Goal: Task Accomplishment & Management: Complete application form

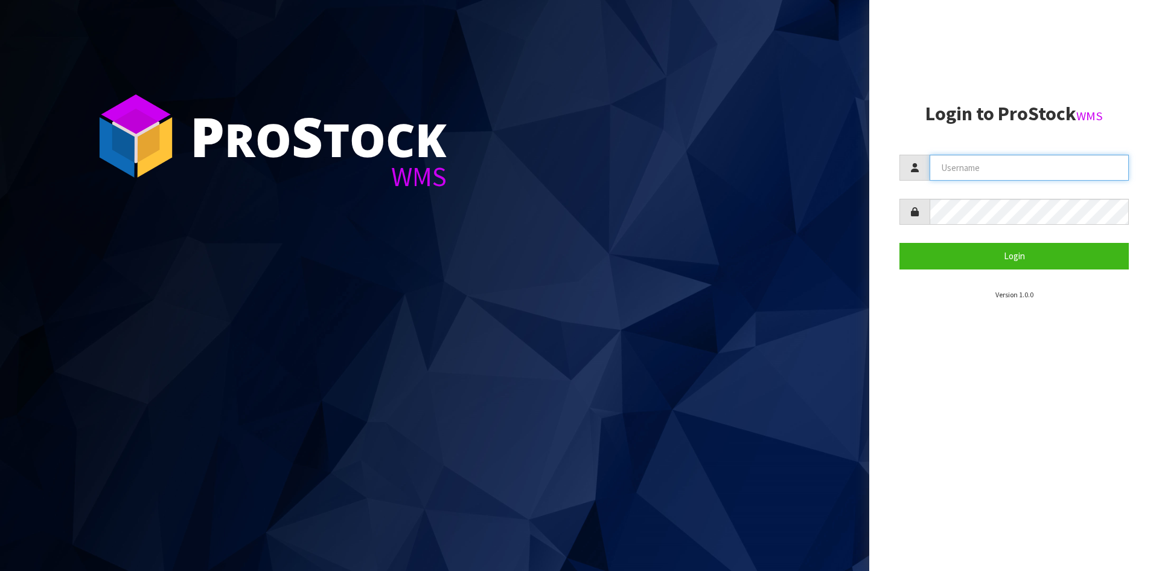
type input "[PERSON_NAME]"
drag, startPoint x: 981, startPoint y: 159, endPoint x: 912, endPoint y: 179, distance: 70.9
click at [912, 179] on div "[PERSON_NAME]" at bounding box center [1014, 168] width 229 height 26
click at [867, 234] on div "P ro S tock WMS Login to ProStock WMS Login Version 1.0.0" at bounding box center [579, 285] width 1159 height 571
click at [1053, 400] on aside "Login to ProStock WMS Login Version 1.0.0" at bounding box center [1015, 285] width 290 height 571
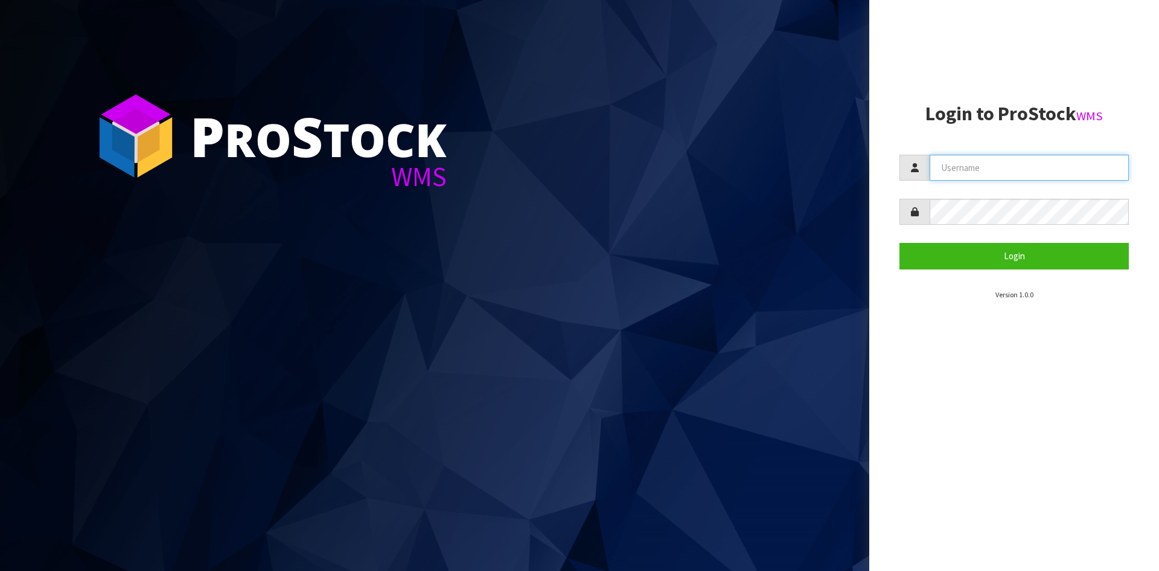
click at [992, 167] on input "text" at bounding box center [1029, 168] width 199 height 26
type input "[PERSON_NAME]"
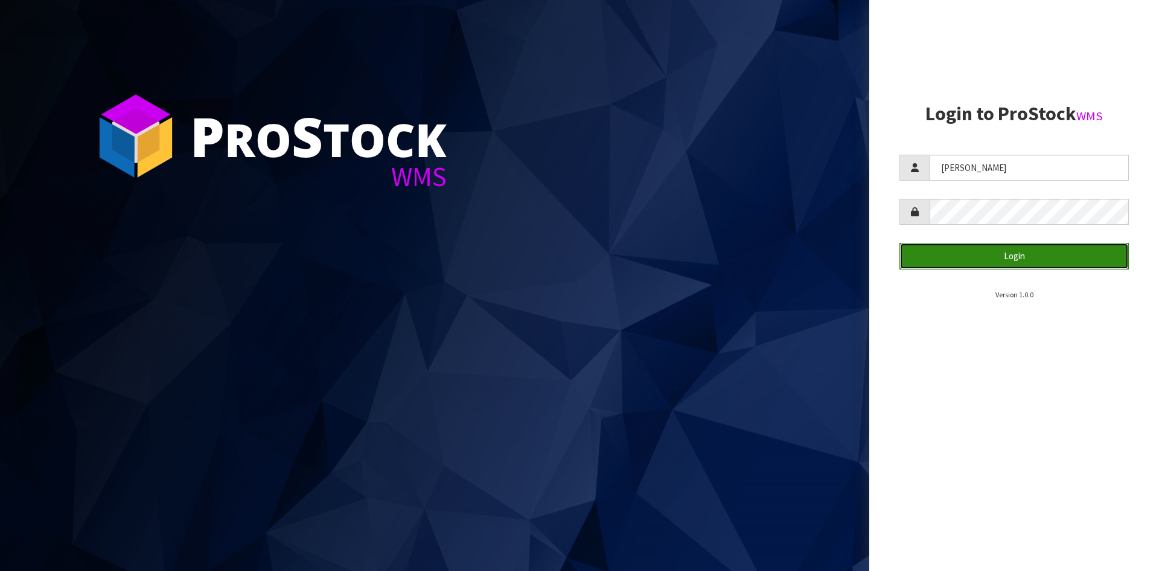
click at [1016, 252] on button "Login" at bounding box center [1014, 256] width 229 height 26
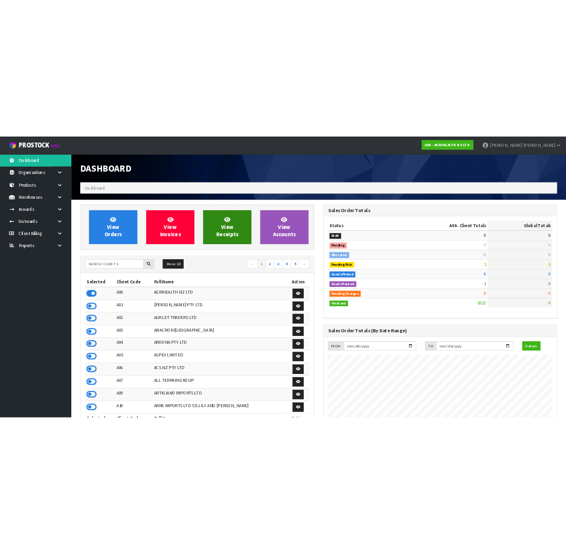
scroll to position [915, 493]
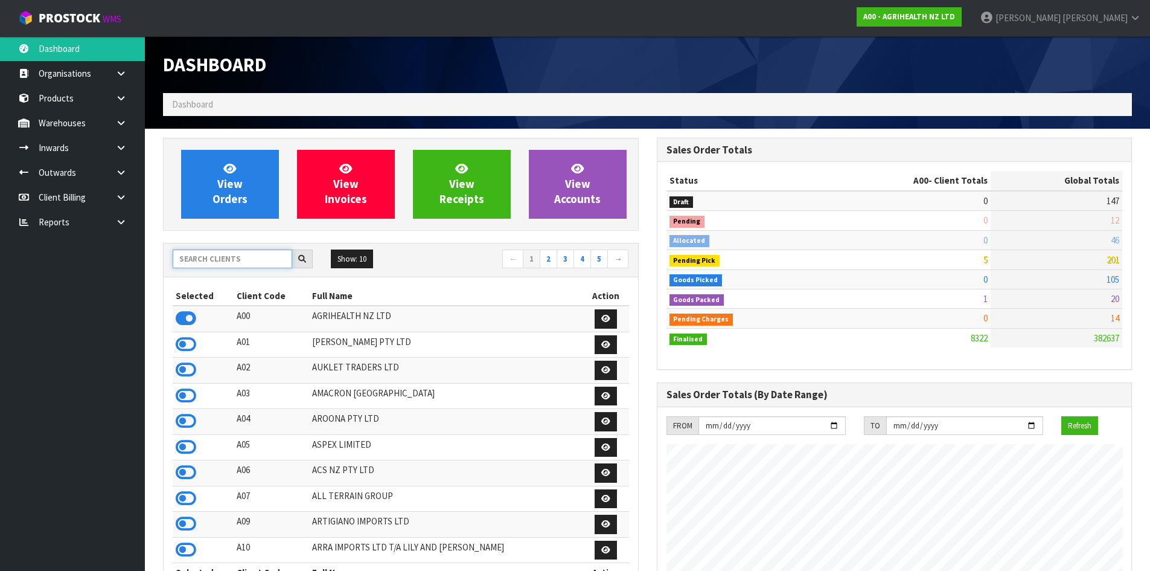
click at [225, 254] on input "text" at bounding box center [233, 258] width 120 height 19
click at [244, 258] on input "text" at bounding box center [233, 258] width 120 height 19
type input "C"
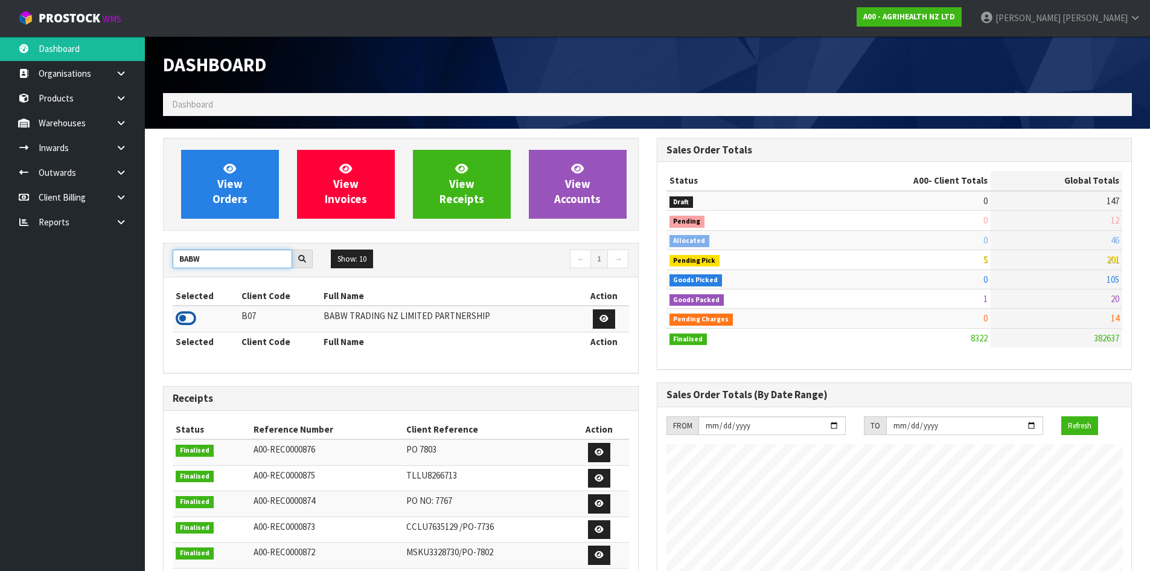
type input "BABW"
click at [182, 321] on icon at bounding box center [186, 318] width 21 height 18
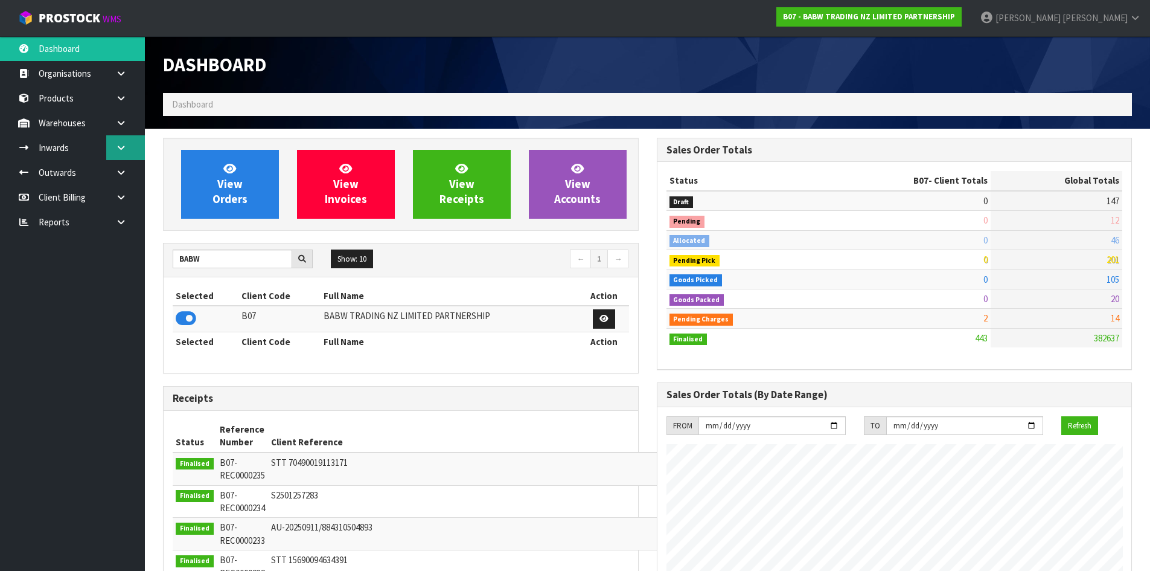
click at [112, 146] on link at bounding box center [125, 147] width 39 height 25
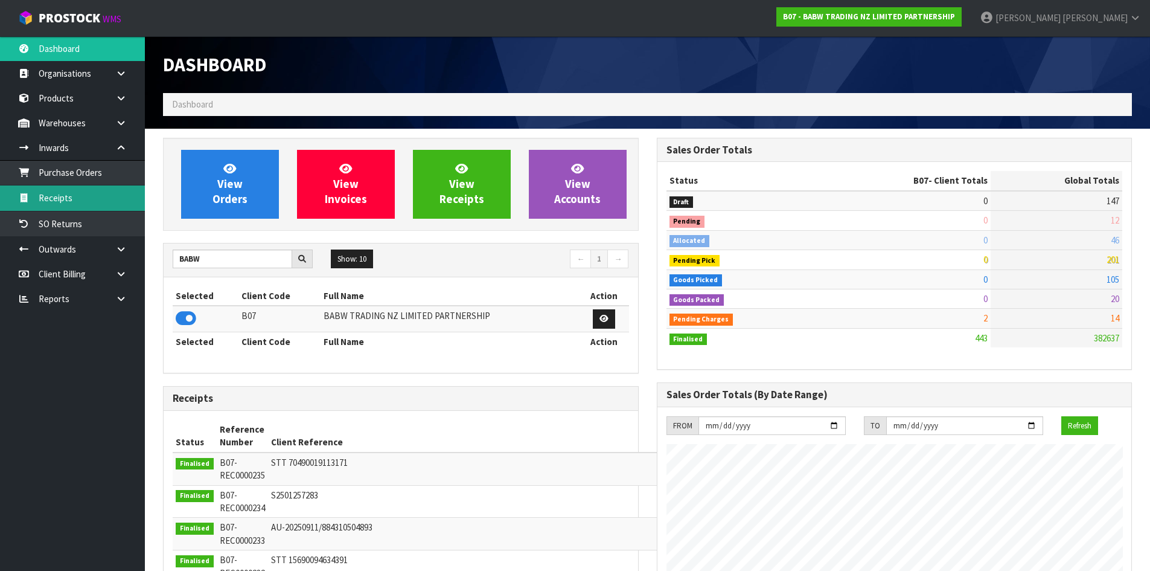
click at [107, 197] on link "Receipts" at bounding box center [72, 197] width 145 height 25
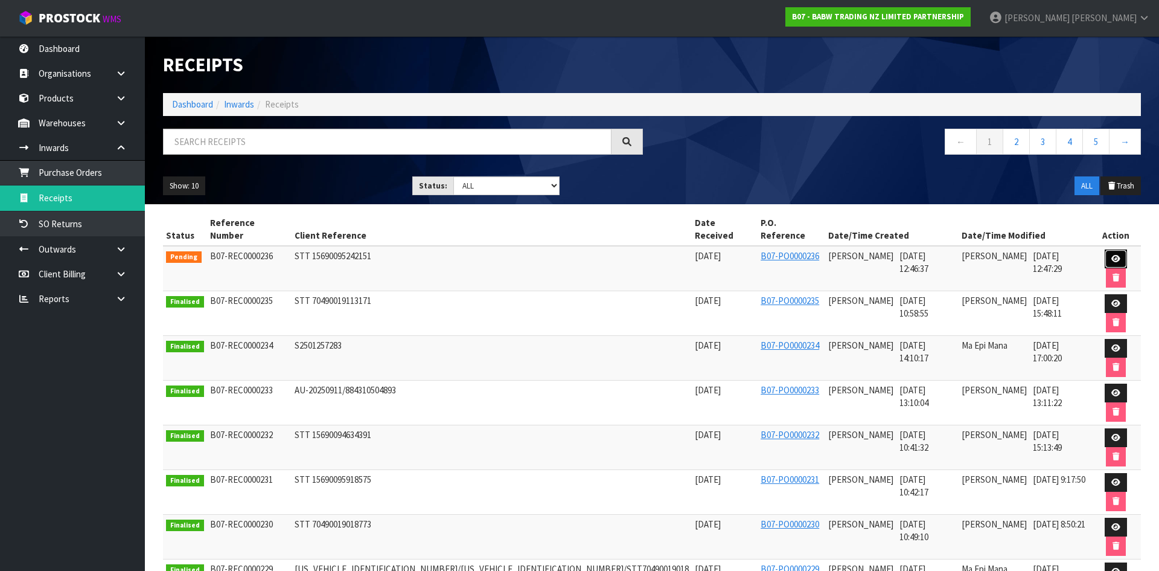
click at [1112, 255] on icon at bounding box center [1116, 259] width 9 height 8
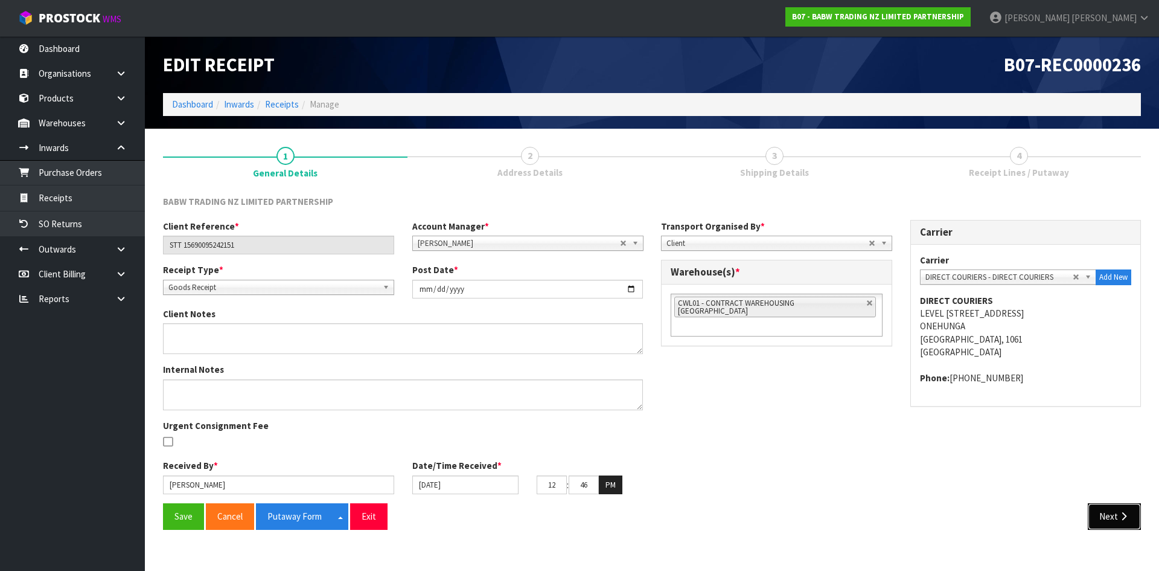
click at [1108, 510] on button "Next" at bounding box center [1114, 516] width 53 height 26
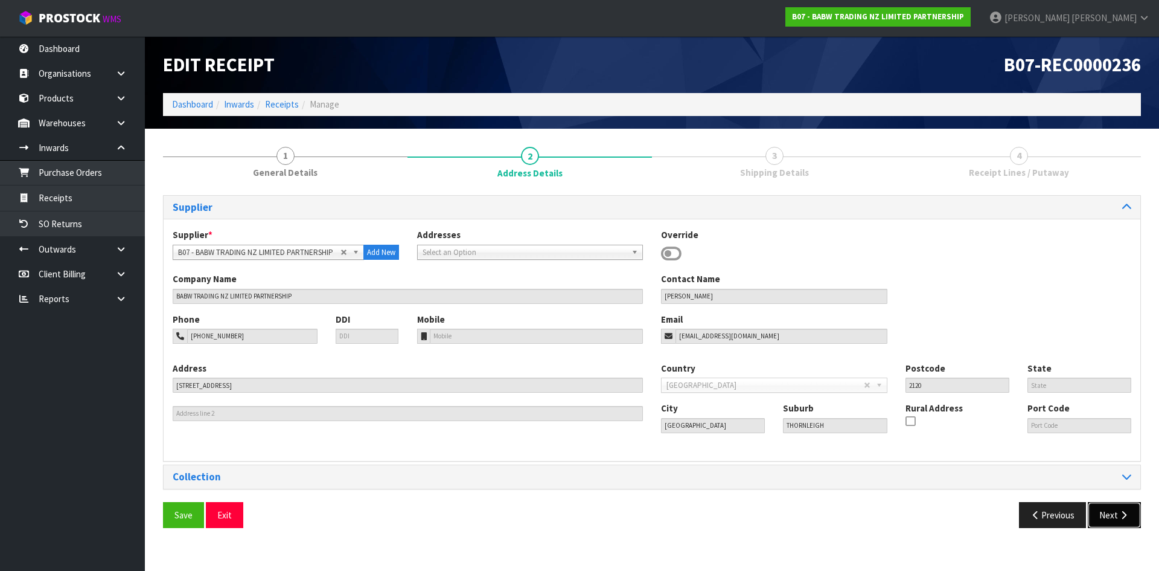
click at [1107, 510] on button "Next" at bounding box center [1114, 515] width 53 height 26
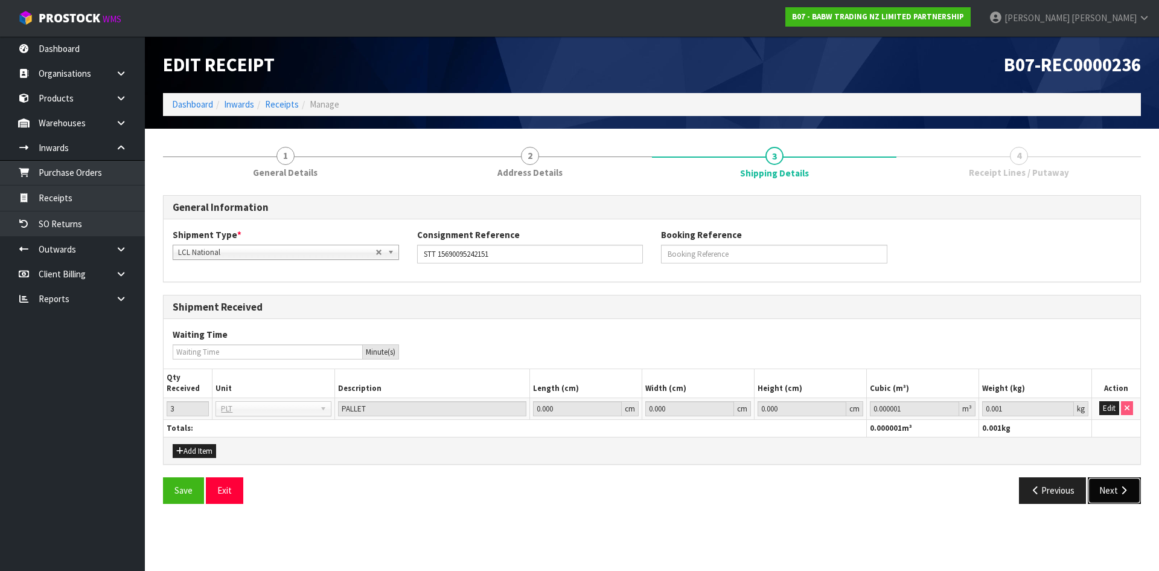
click at [1113, 489] on button "Next" at bounding box center [1114, 490] width 53 height 26
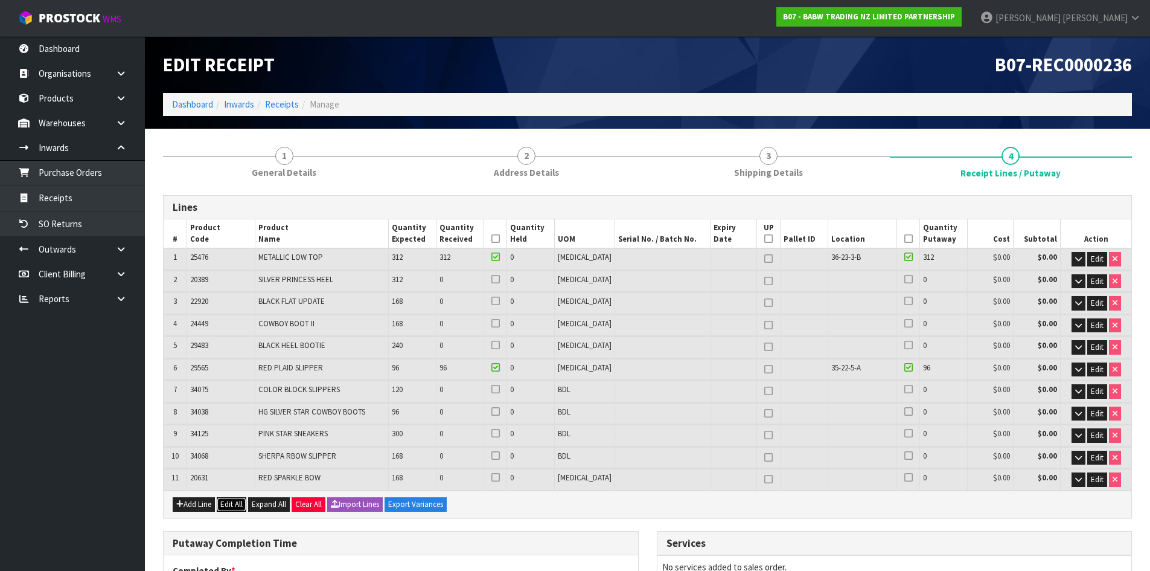
click at [236, 502] on button "Edit All" at bounding box center [232, 504] width 30 height 14
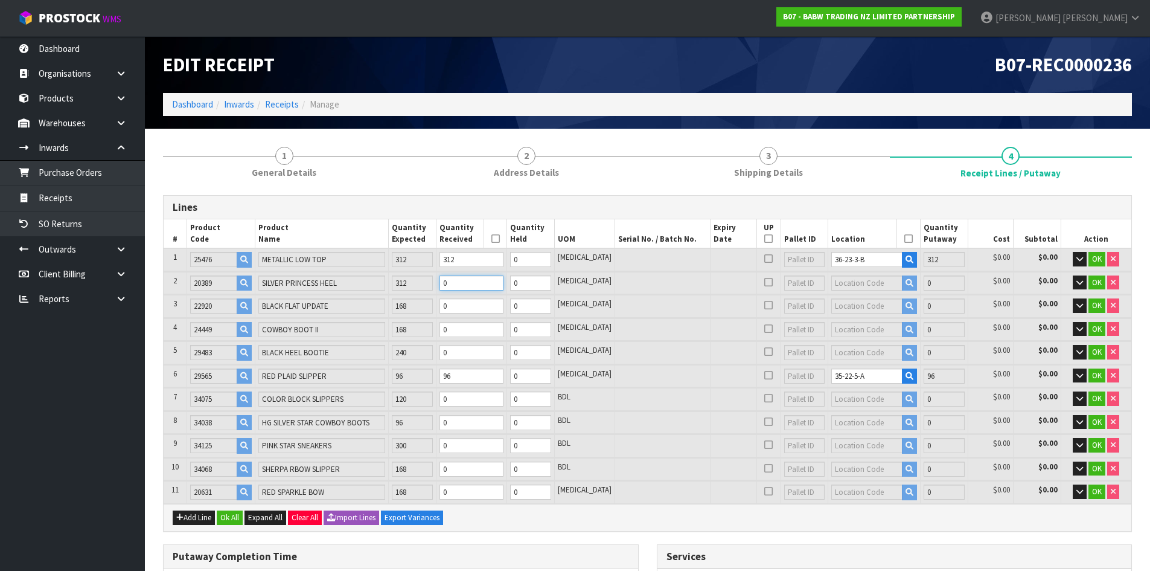
click at [473, 283] on input "0" at bounding box center [472, 282] width 64 height 15
type input "0.628965"
type input "38.313"
type input "3"
type input "22"
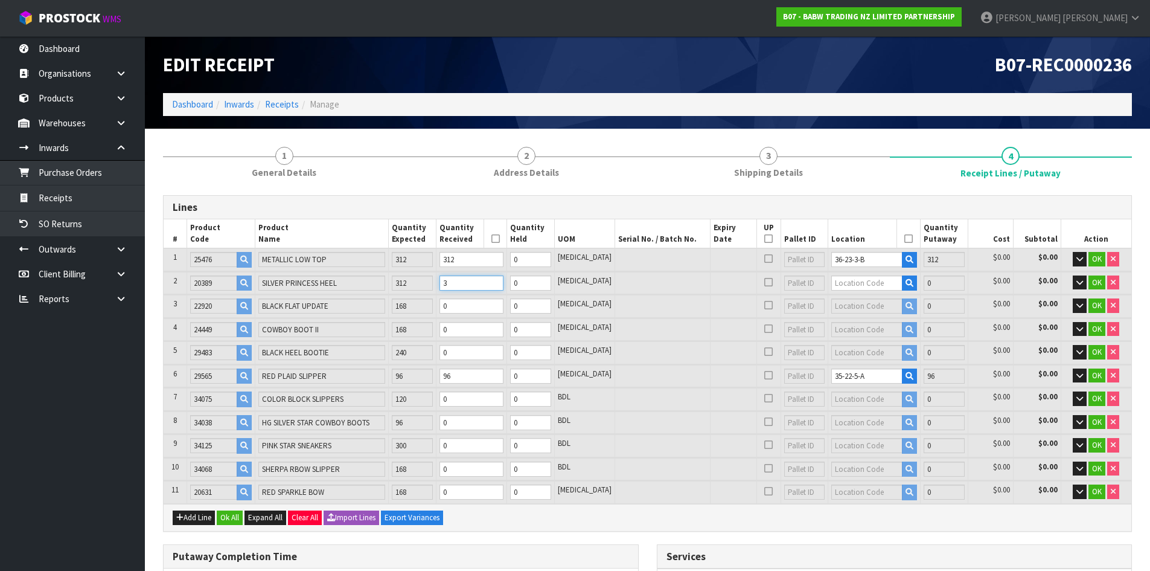
type input "22"
type input "0.654691"
type input "42.257"
type input "31"
type input "34"
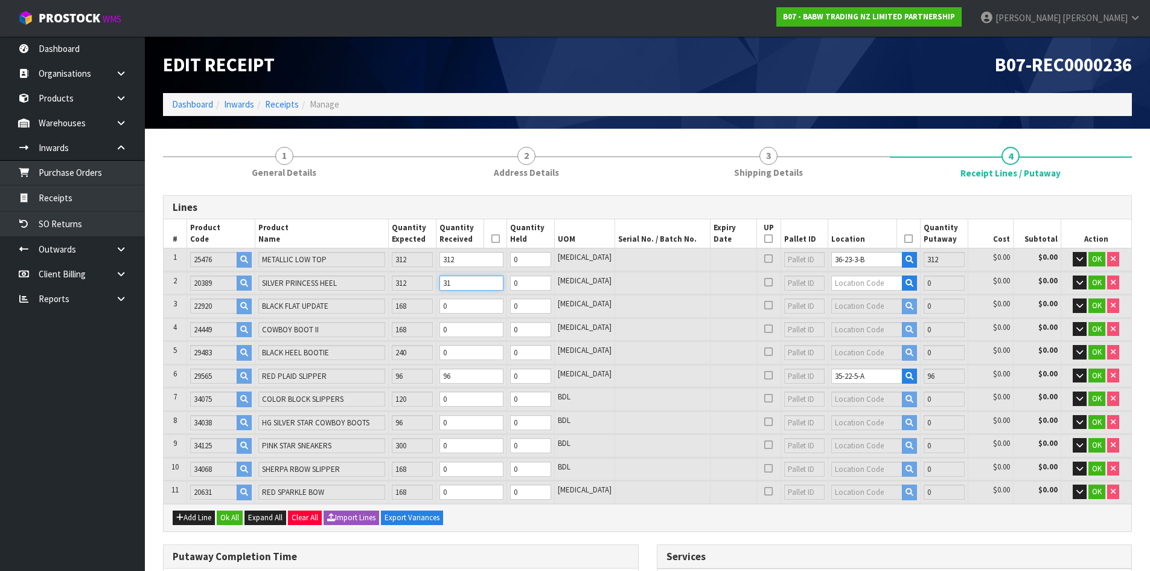
type input "34"
type input "0.912858"
type input "81.83"
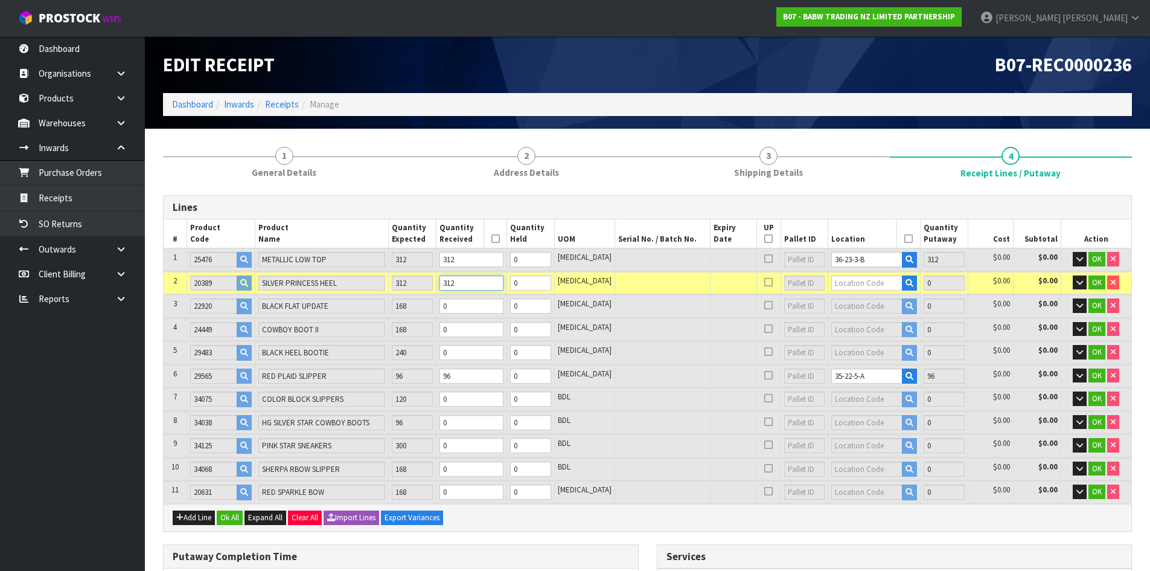
type input "312"
type input "36-23-4"
click at [868, 301] on link "36-23-4 -A" at bounding box center [868, 303] width 95 height 16
type input "720"
type input "36-23-4-A"
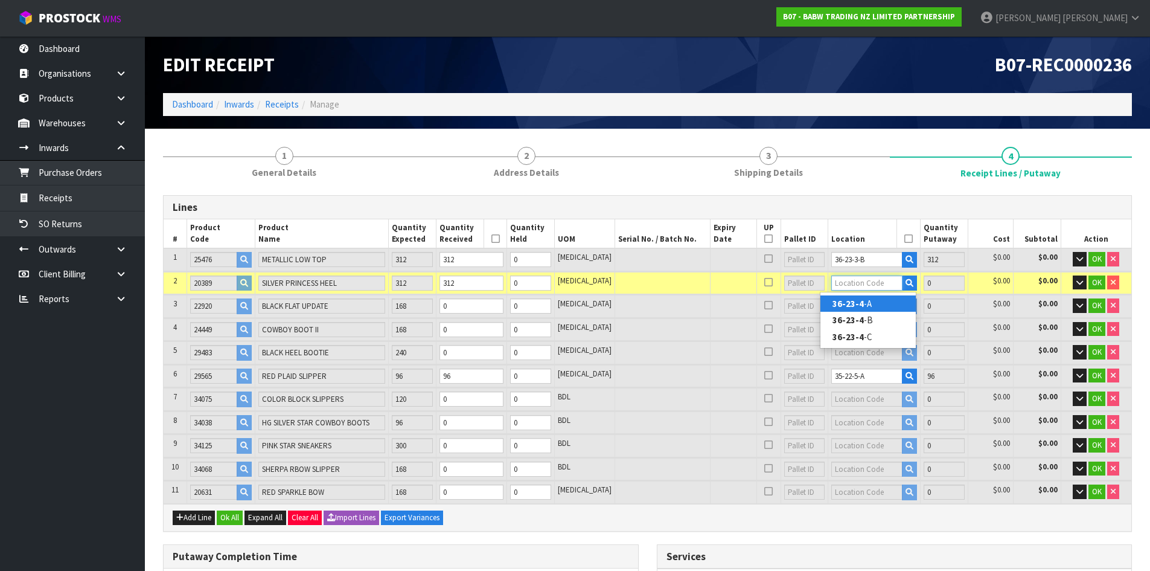
type input "312"
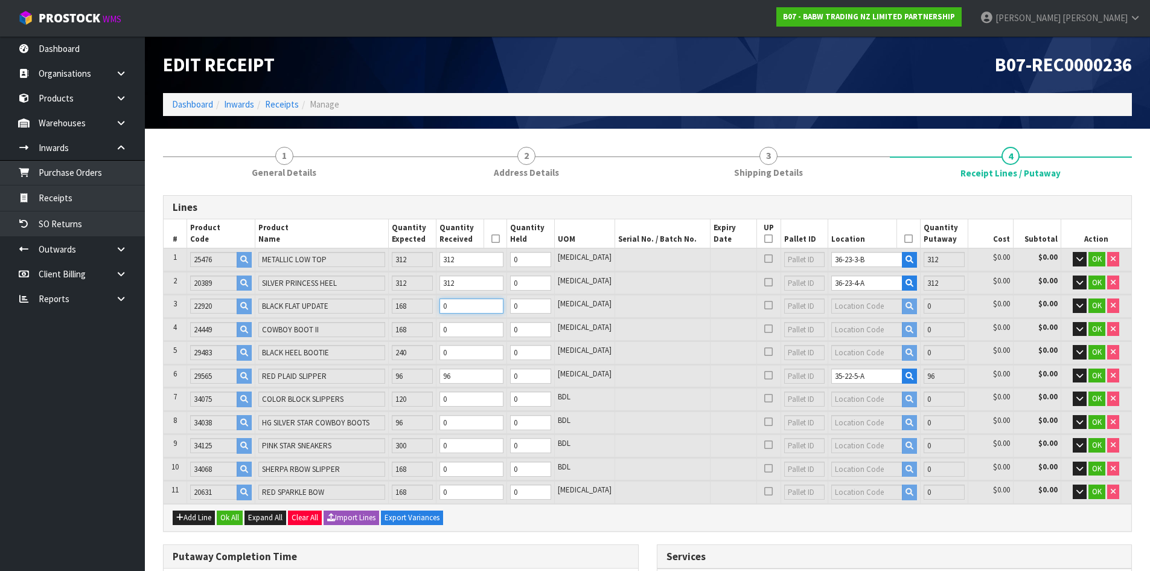
click at [483, 308] on input "0" at bounding box center [472, 305] width 64 height 15
type input "0.913578"
type input "81.897"
type input "1"
type input "35"
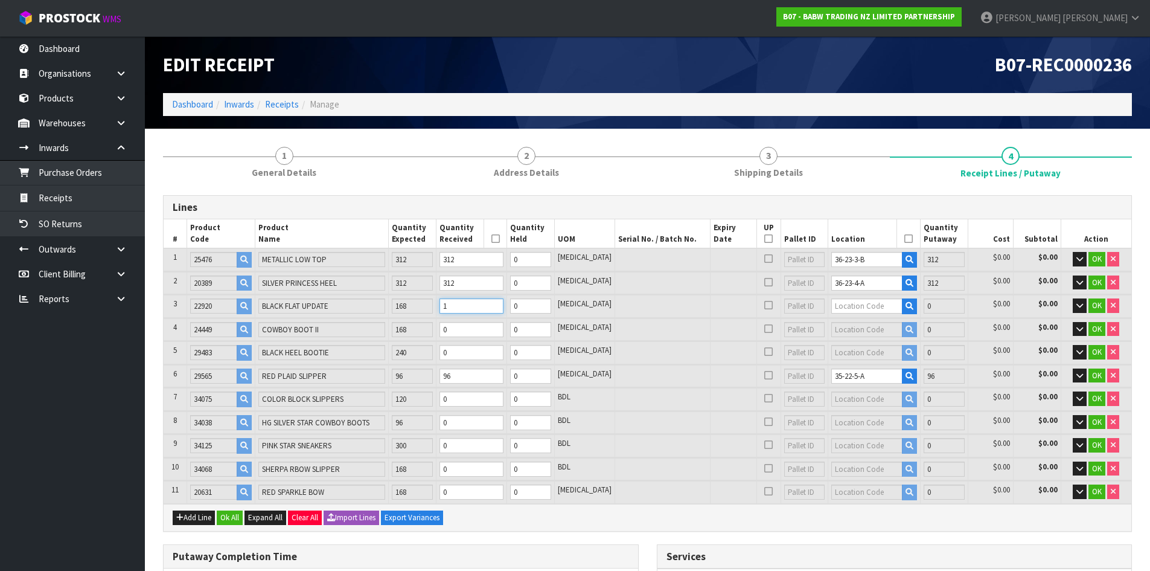
type input "35"
type input "0.927162"
type input "83.048"
type input "16"
type input "48"
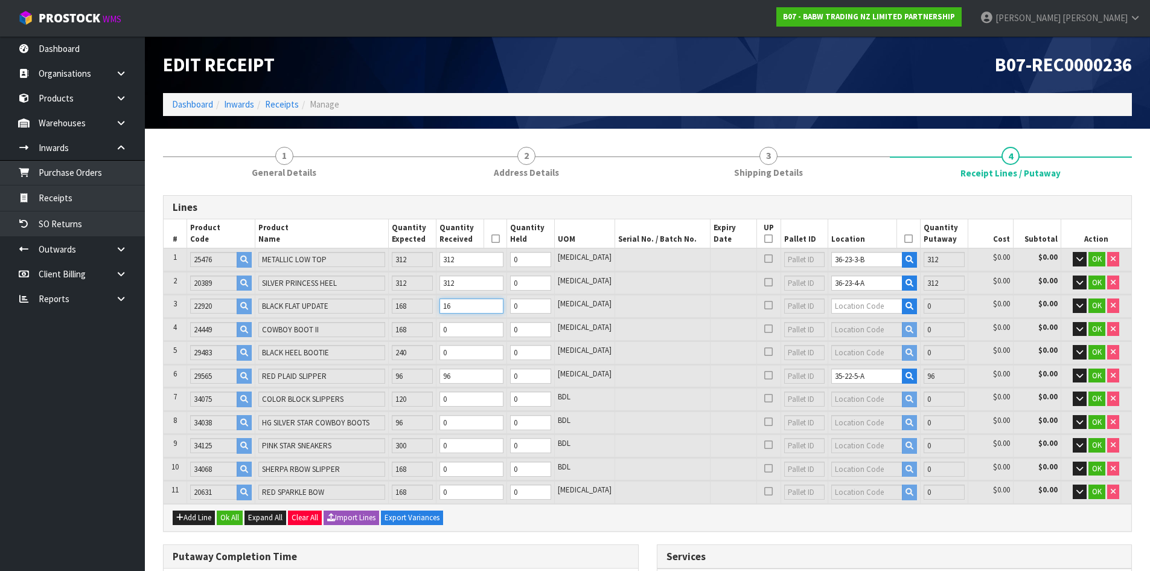
type input "48"
type input "1.072794"
type input "95.13"
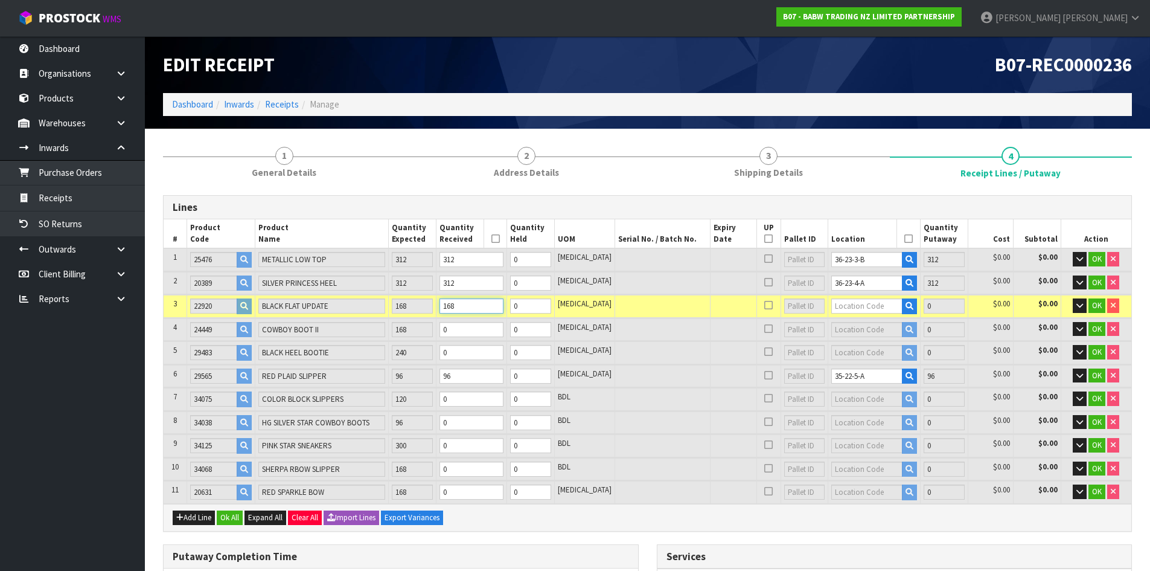
type input "168"
type input "35-34-4"
click at [896, 347] on link "35-34-4 -B" at bounding box center [868, 343] width 95 height 16
type input "888"
type input "35-34-4-B"
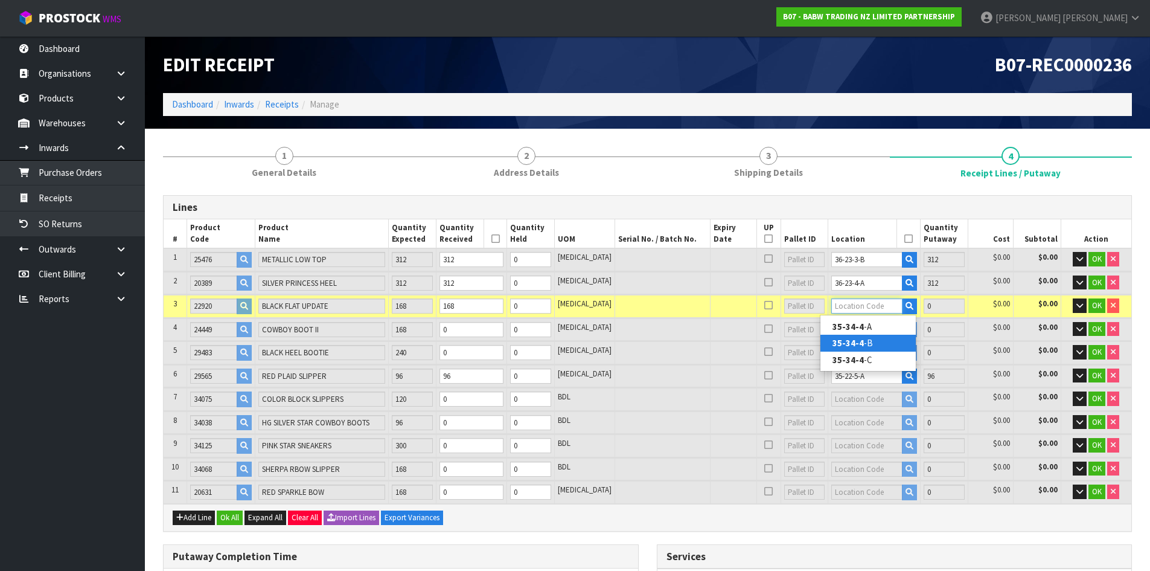
type input "168"
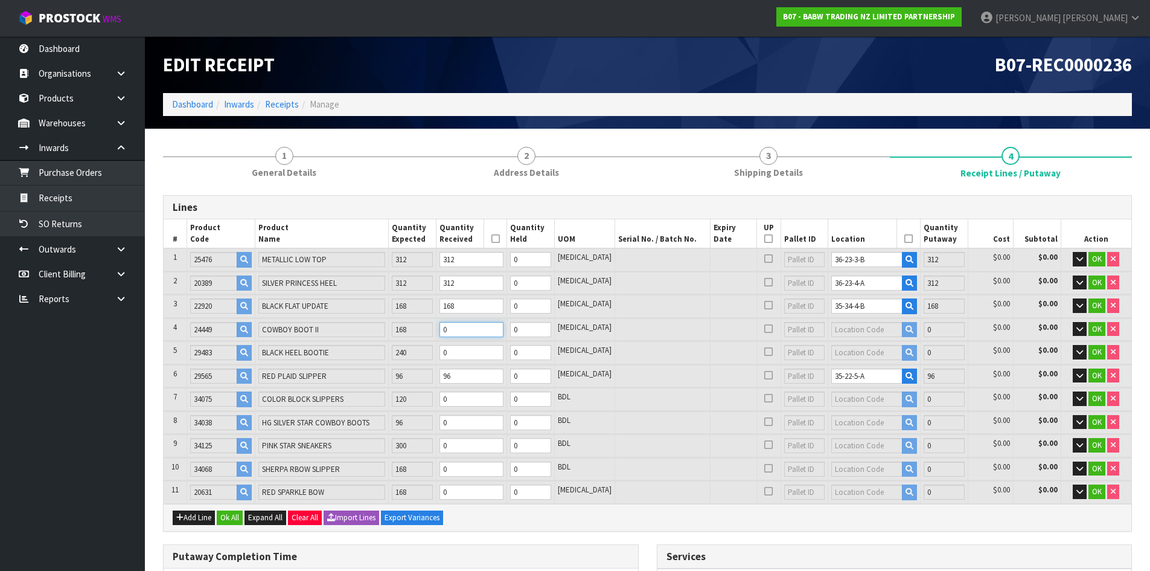
click at [492, 332] on input "0" at bounding box center [472, 329] width 64 height 15
type input "1.074776"
type input "95.242"
type input "1"
type input "49"
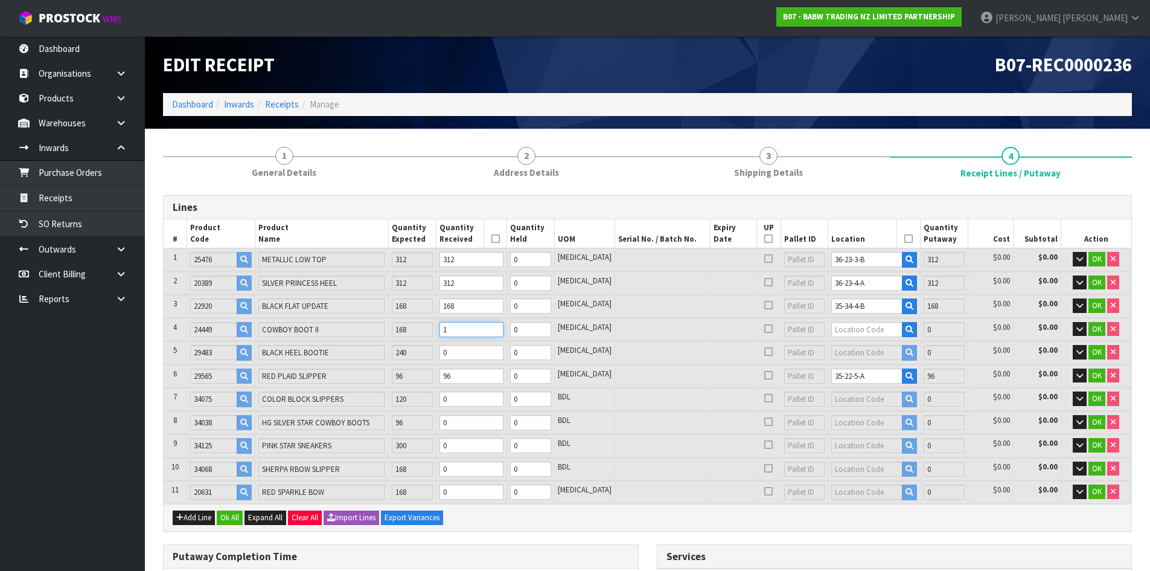
type input "49"
type input "1.104504"
type input "96.918"
type input "16"
type input "62"
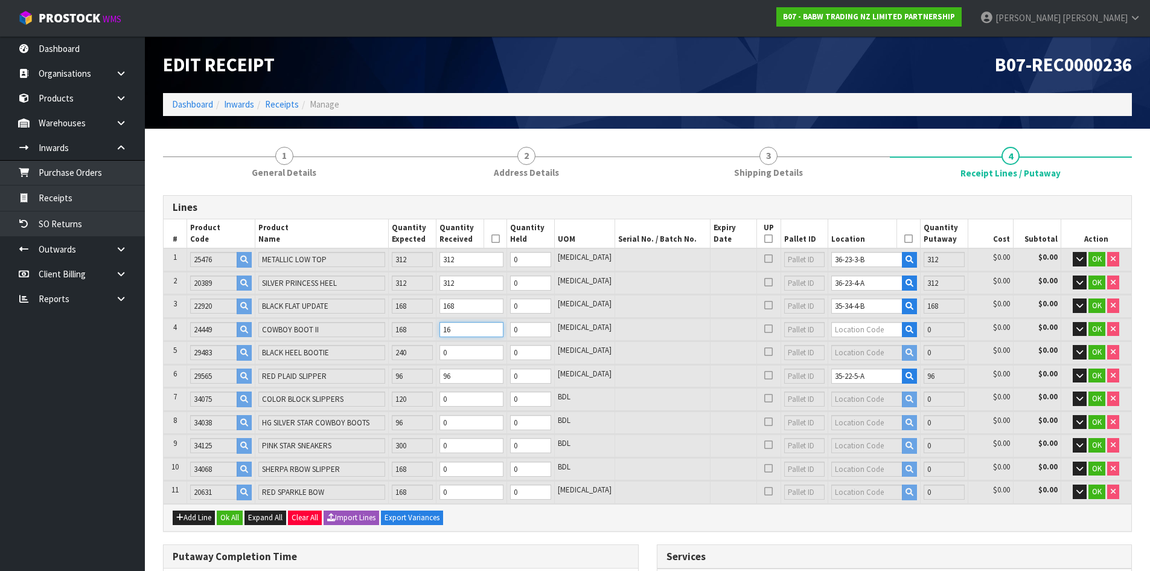
type input "62"
type input "1.405742"
type input "113.89"
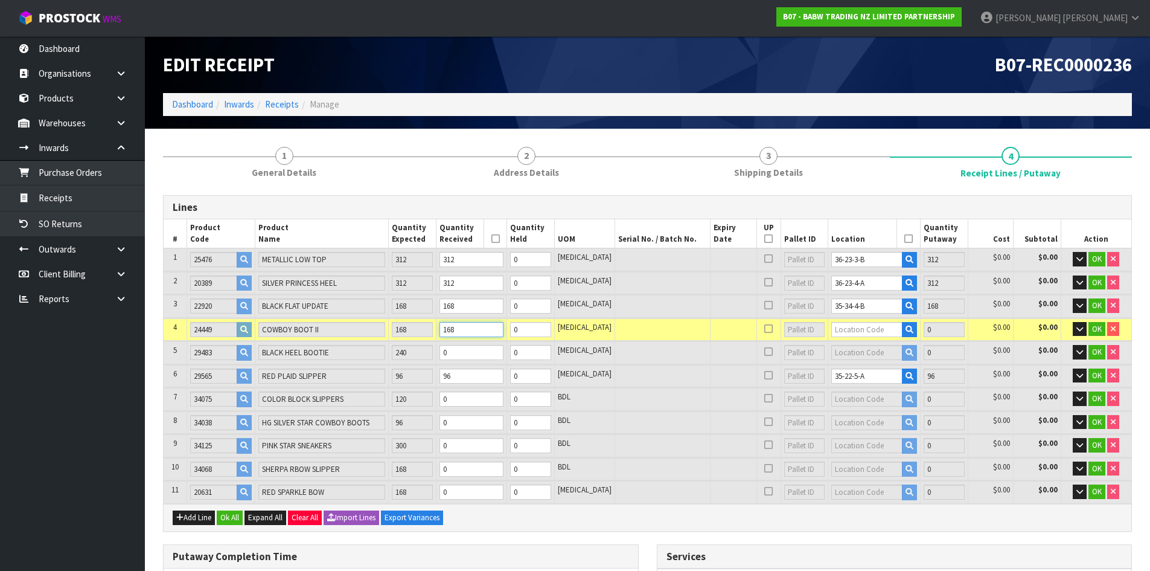
type input "168"
click at [491, 351] on input "0" at bounding box center [472, 352] width 64 height 15
type input "1.41991"
type input "114.864"
type input "2"
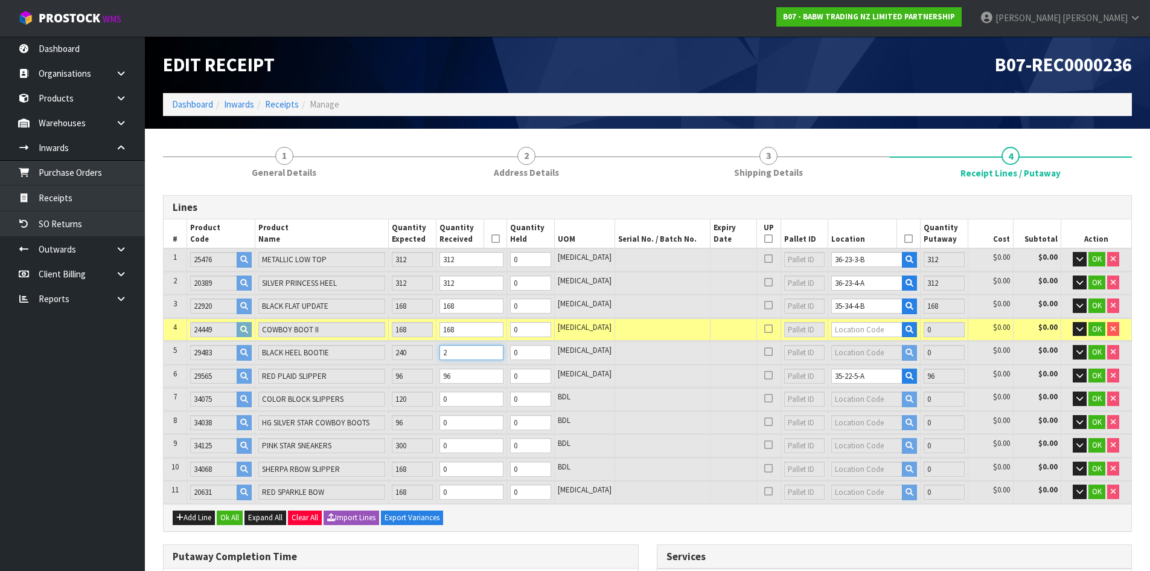
type input "63"
type input "1.449842"
type input "116.81"
type input "24"
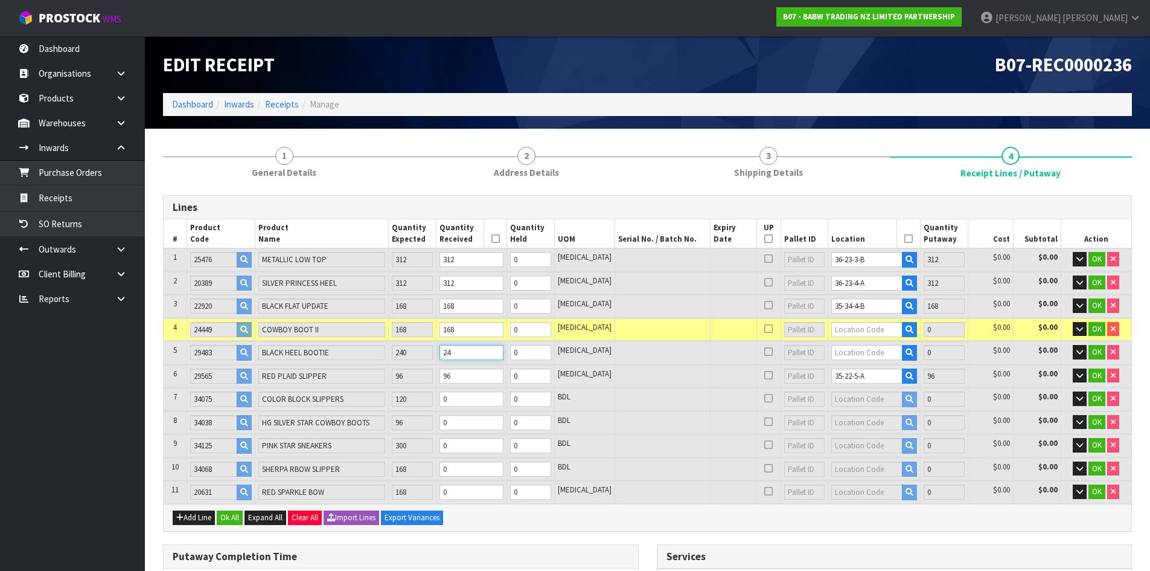
type input "72"
type input "1.846742"
type input "143.09"
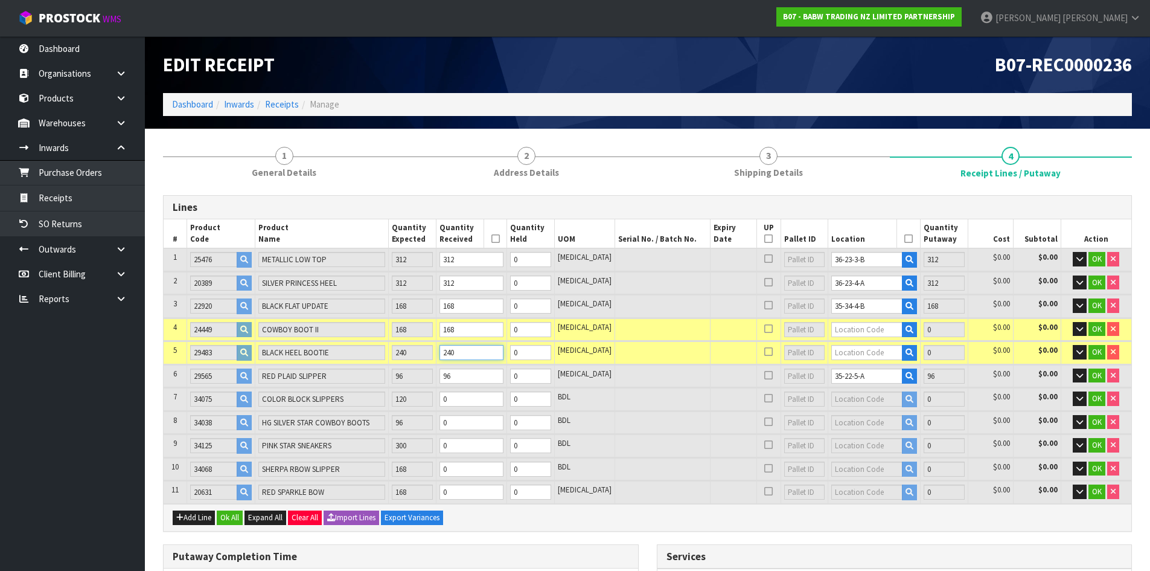
type input "240"
click at [495, 396] on input "0" at bounding box center [472, 398] width 64 height 15
type input "1.8477"
type input "143.169"
type input "1"
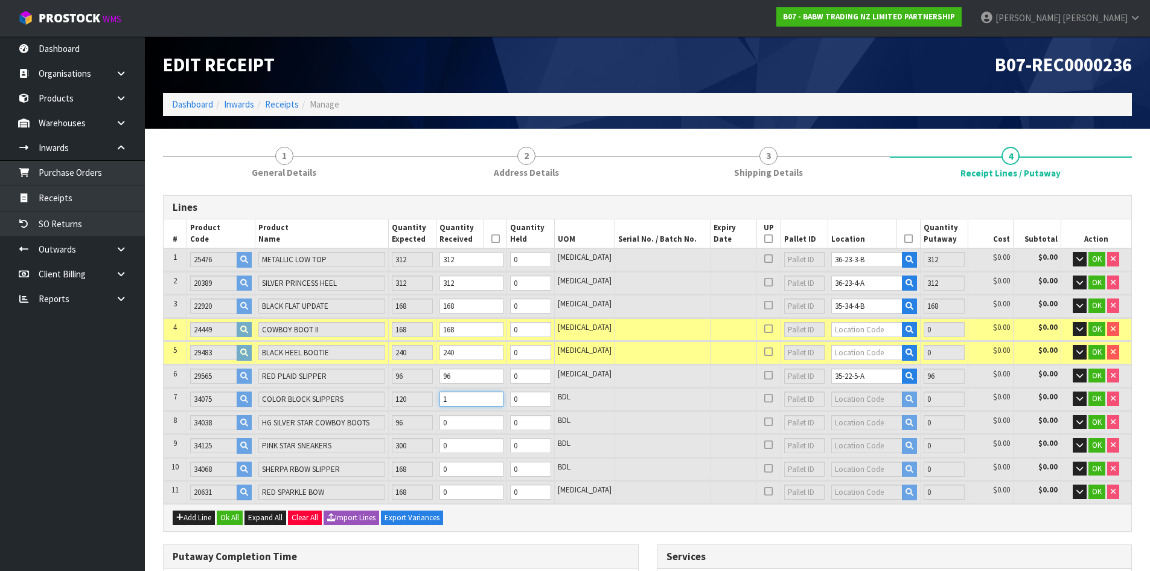
type input "73"
type input "1.858242"
type input "144.04"
type input "12"
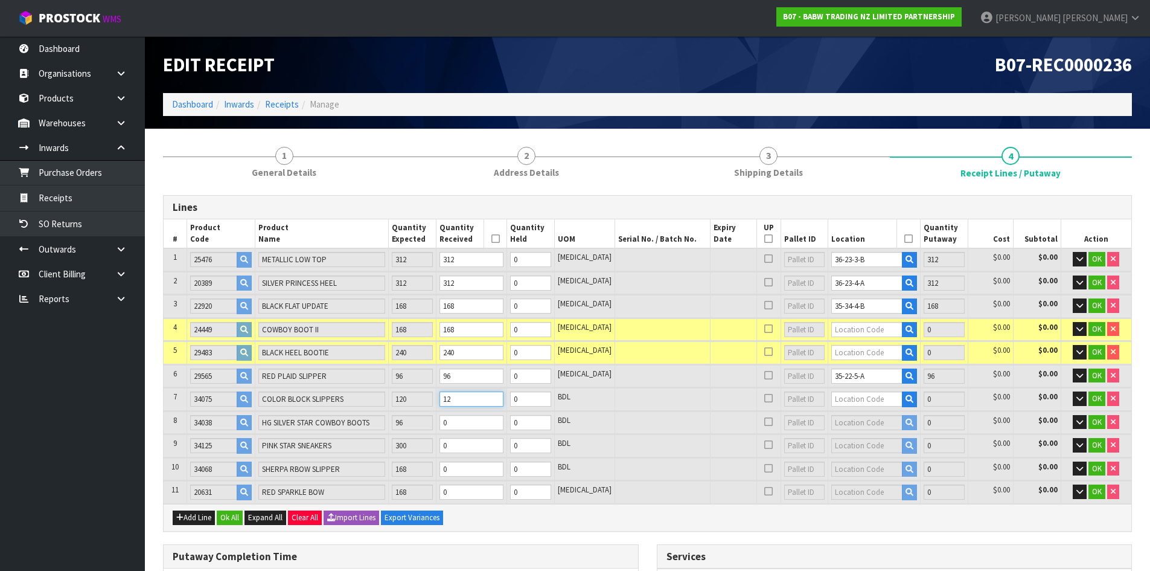
type input "82"
type input "1.961742"
type input "152.59"
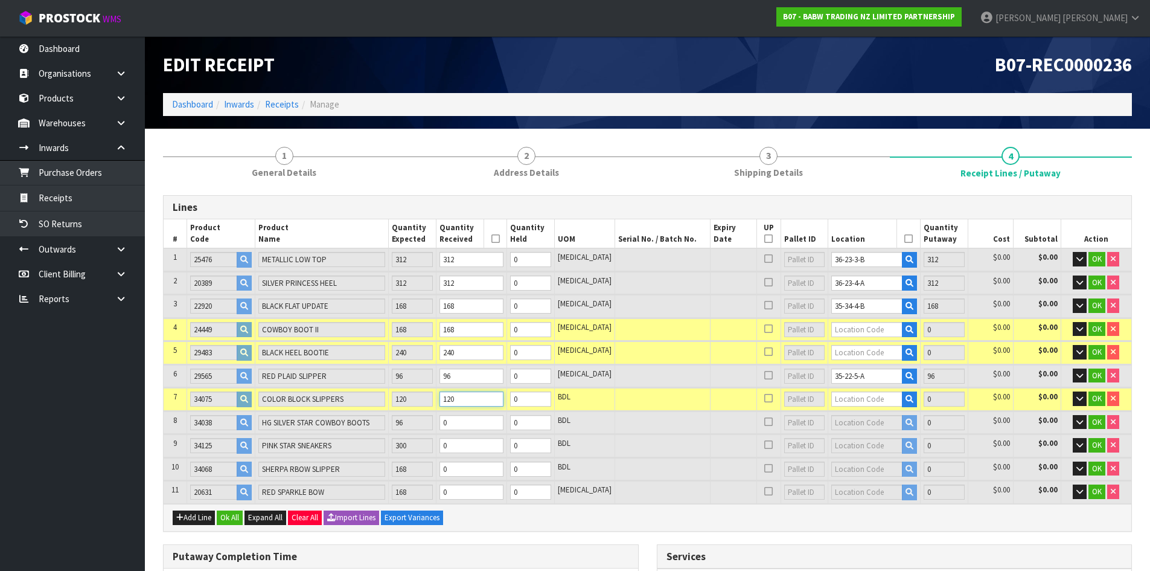
type input "120"
click at [492, 422] on input "0" at bounding box center [472, 422] width 64 height 15
type input "1.981929"
type input "153.751"
type input "9"
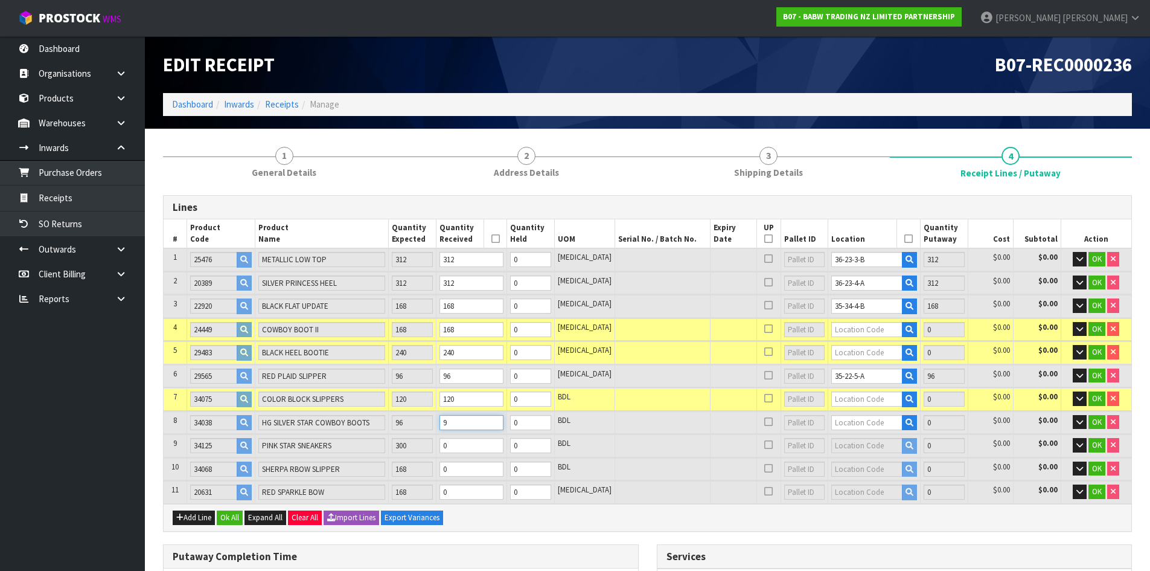
type input "90"
type input "2.177022"
type input "164.99"
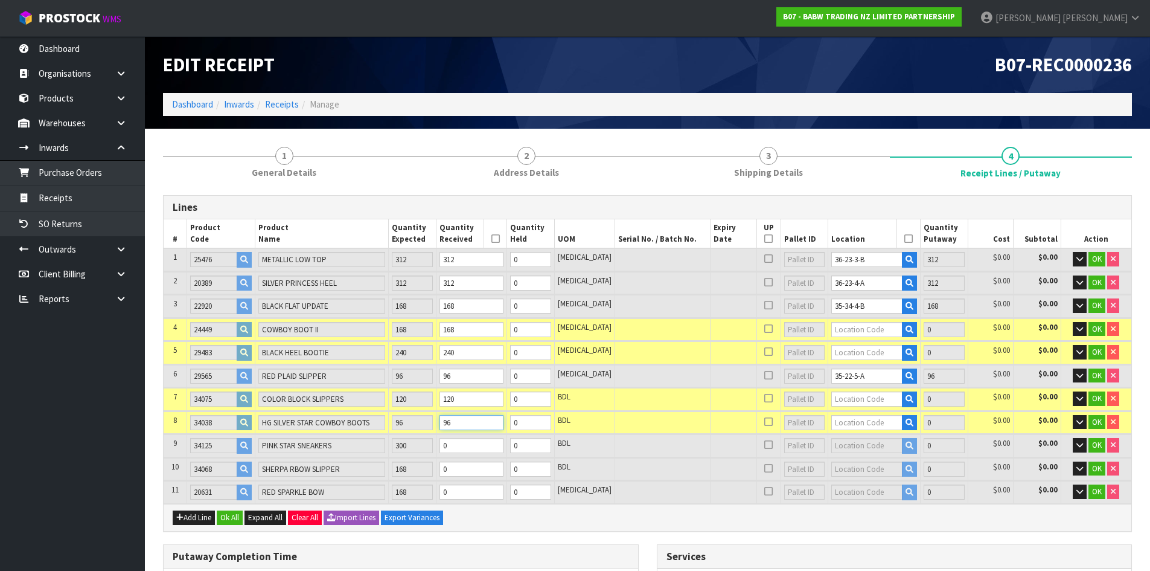
type input "96"
click at [483, 444] on input "0" at bounding box center [472, 445] width 64 height 15
type input "2.181126"
type input "165.29"
type input "3"
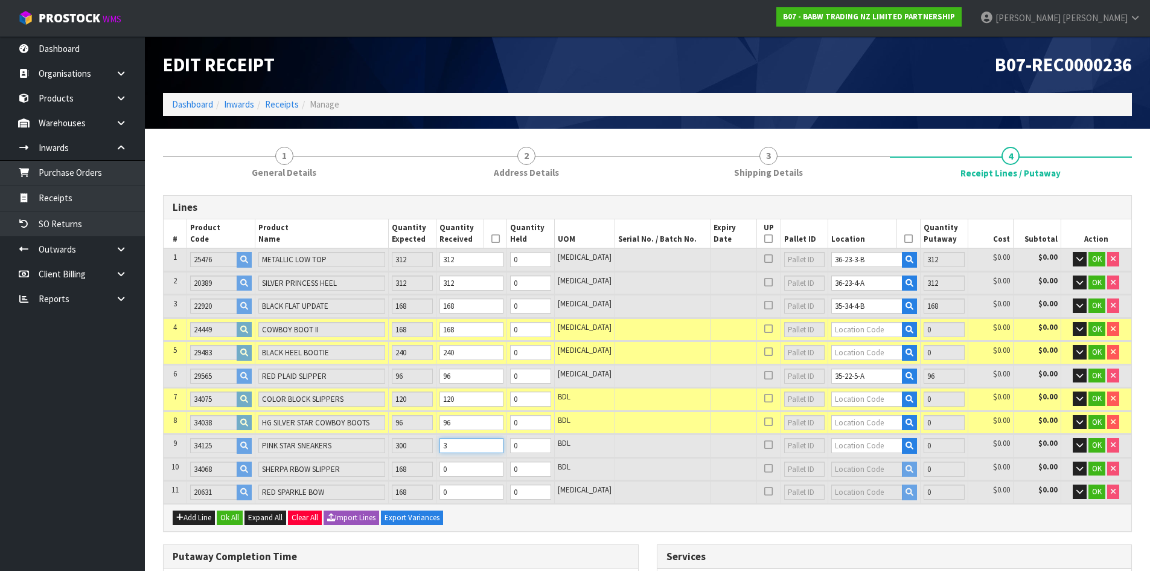
type input "92"
type input "2.218062"
type input "167.99"
type input "30"
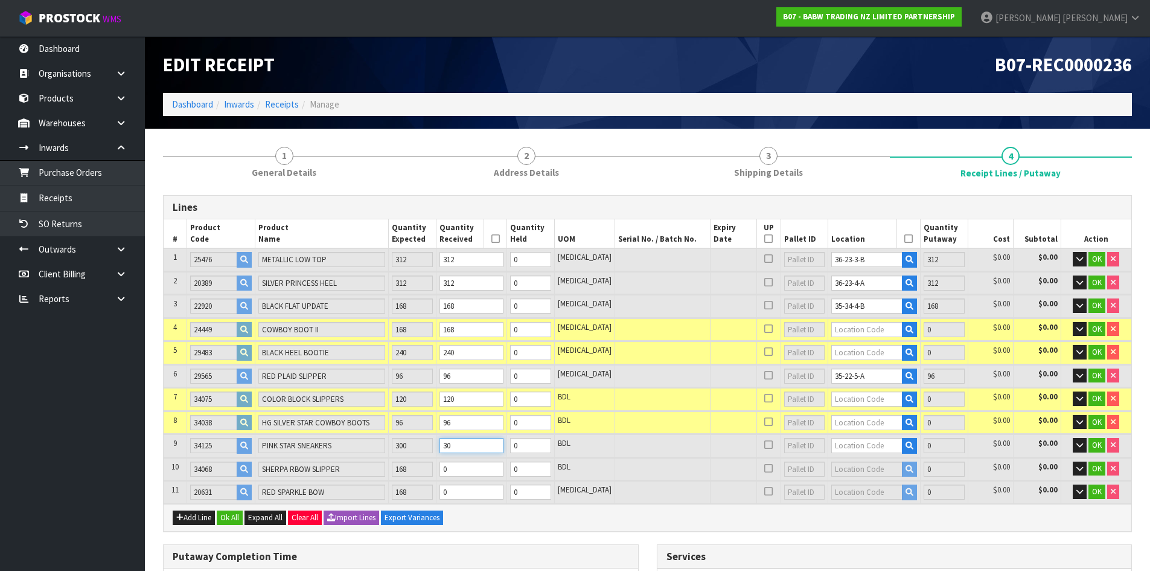
type input "115"
type input "2.587422"
type input "194.99"
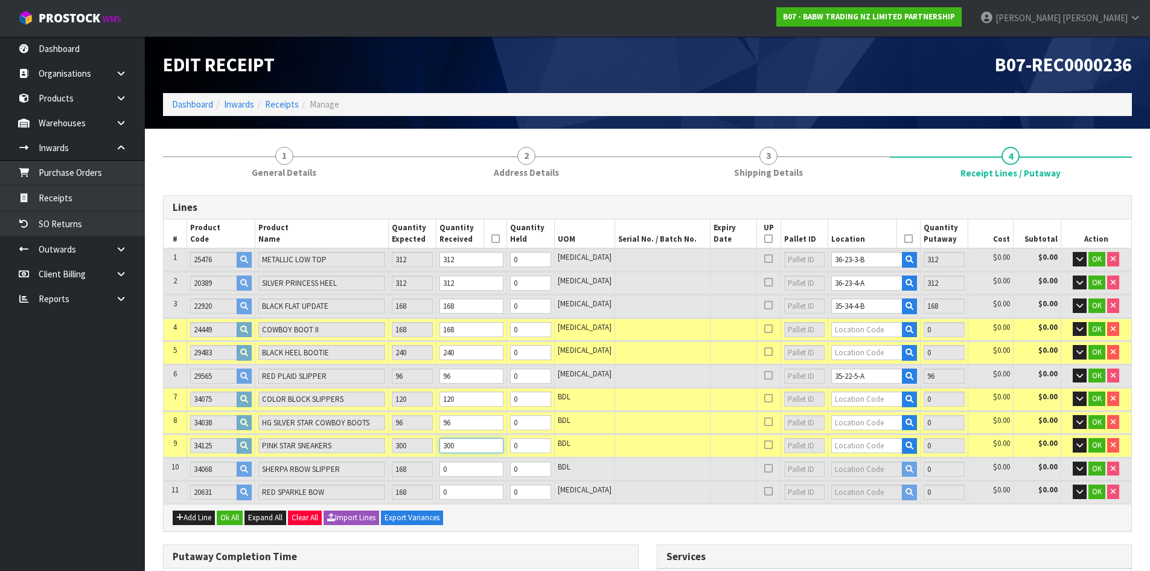
type input "300"
click at [472, 467] on input "0" at bounding box center [472, 468] width 64 height 15
type input "2.588692"
type input "195.082"
type input "1"
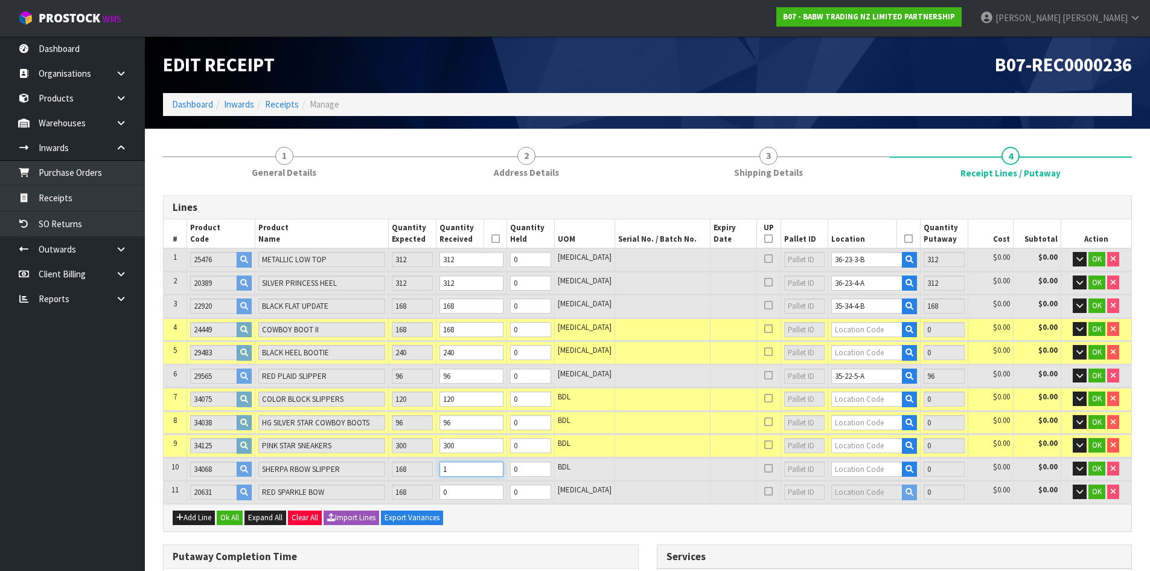
type input "116"
type input "2.607748"
type input "196.458"
type input "16"
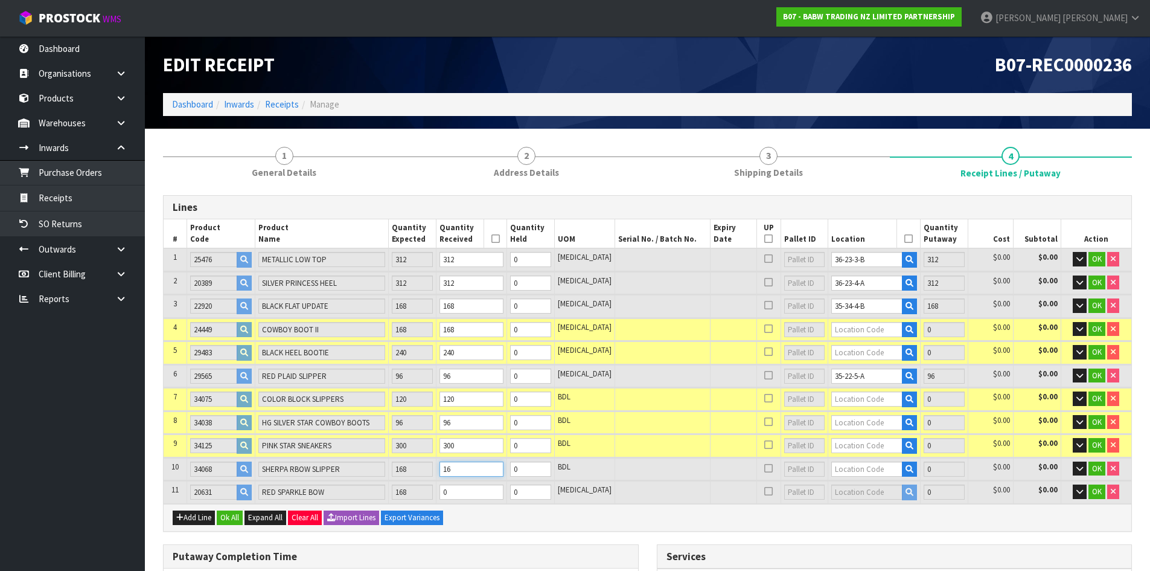
type input "129"
type input "2.800866"
type input "210.39"
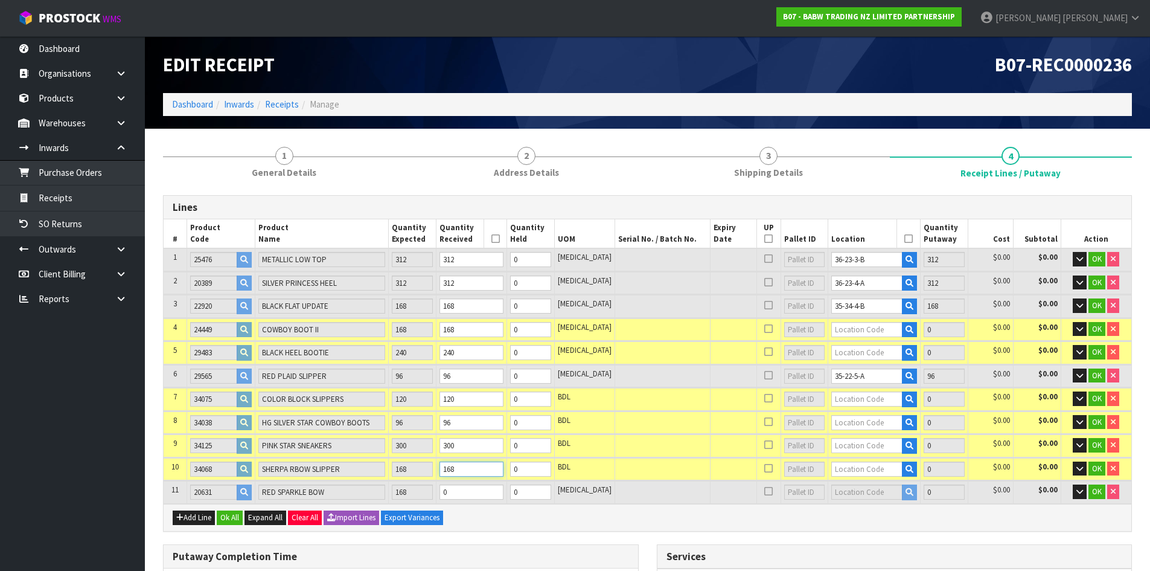
type input "168"
click at [481, 495] on input "0" at bounding box center [472, 491] width 64 height 15
type input "2.801738"
type input "210.473"
type input "1"
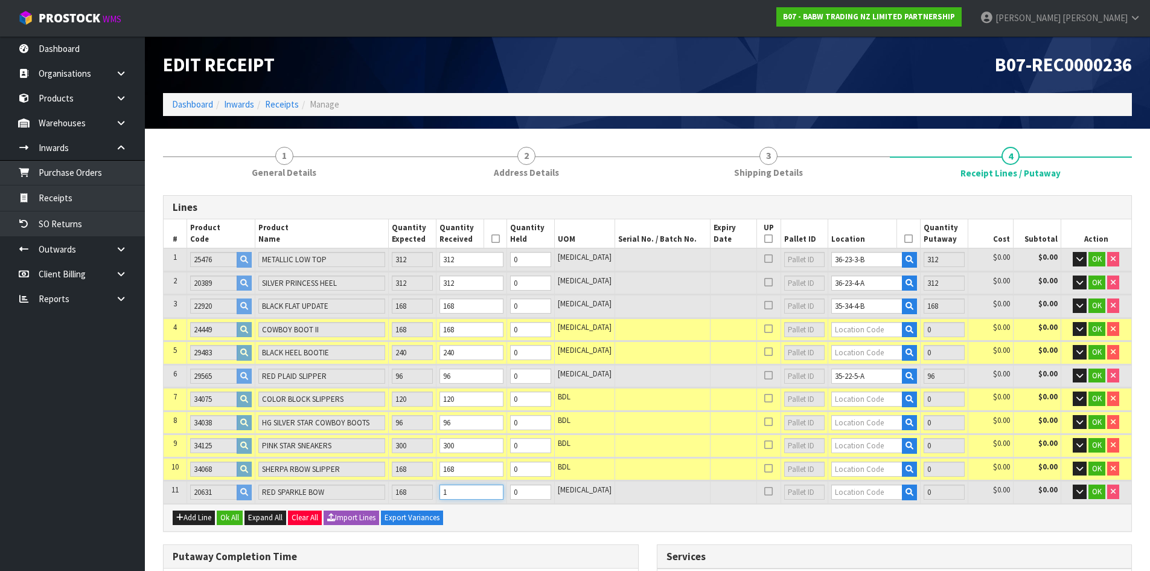
type input "2.814818"
type input "211.718"
type input "16"
type input "136"
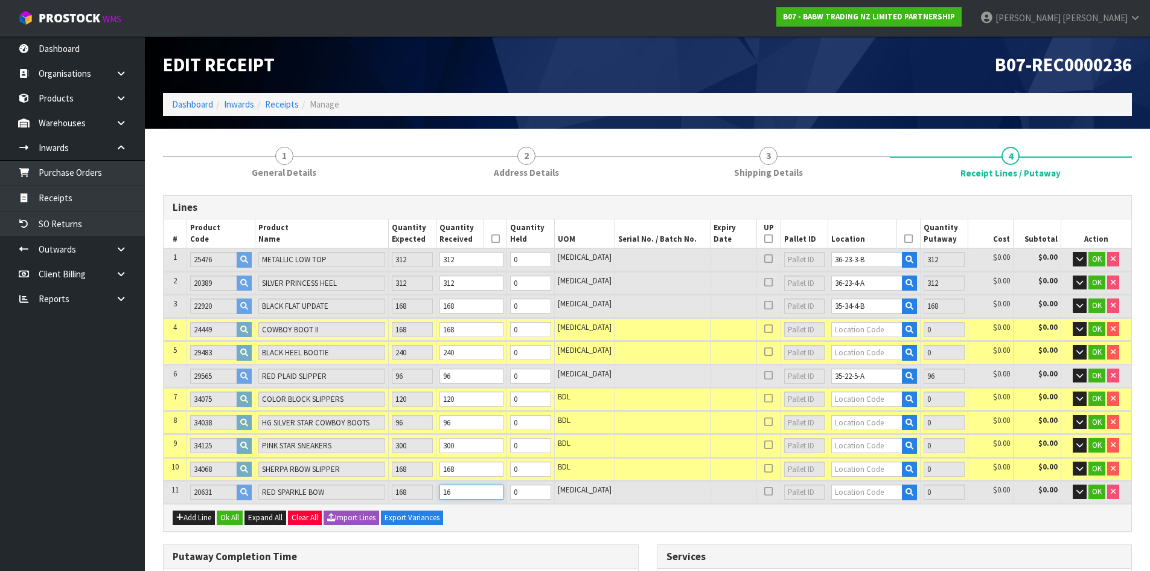
type input "2.947376"
type input "224.39"
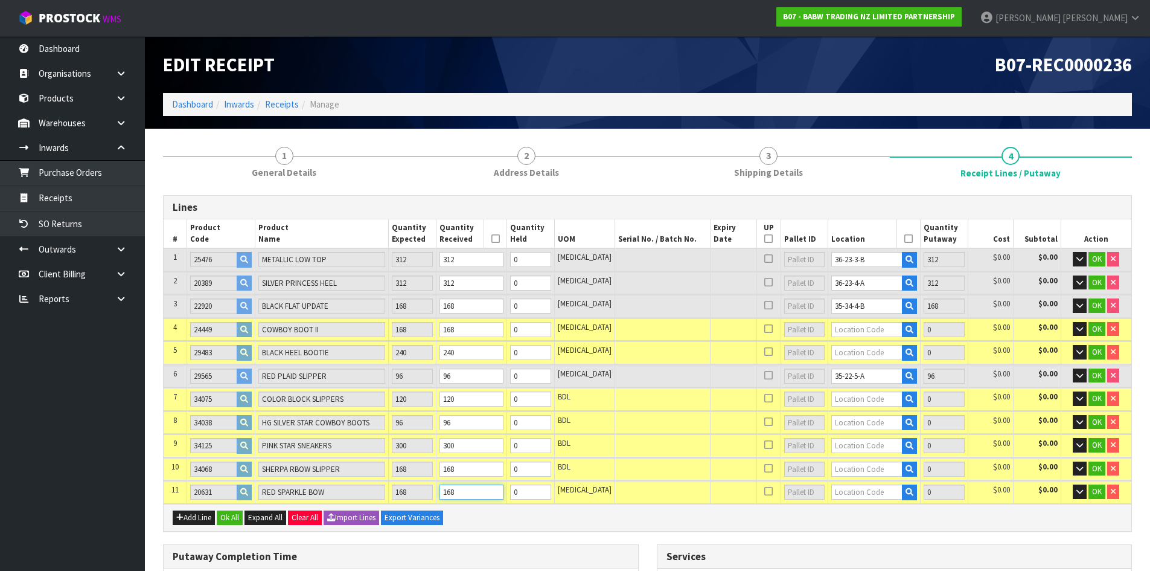
type input "168"
click at [851, 327] on input "text" at bounding box center [867, 329] width 71 height 15
type input "35-32-4"
click at [871, 362] on link "35-32-4 -B" at bounding box center [868, 366] width 95 height 16
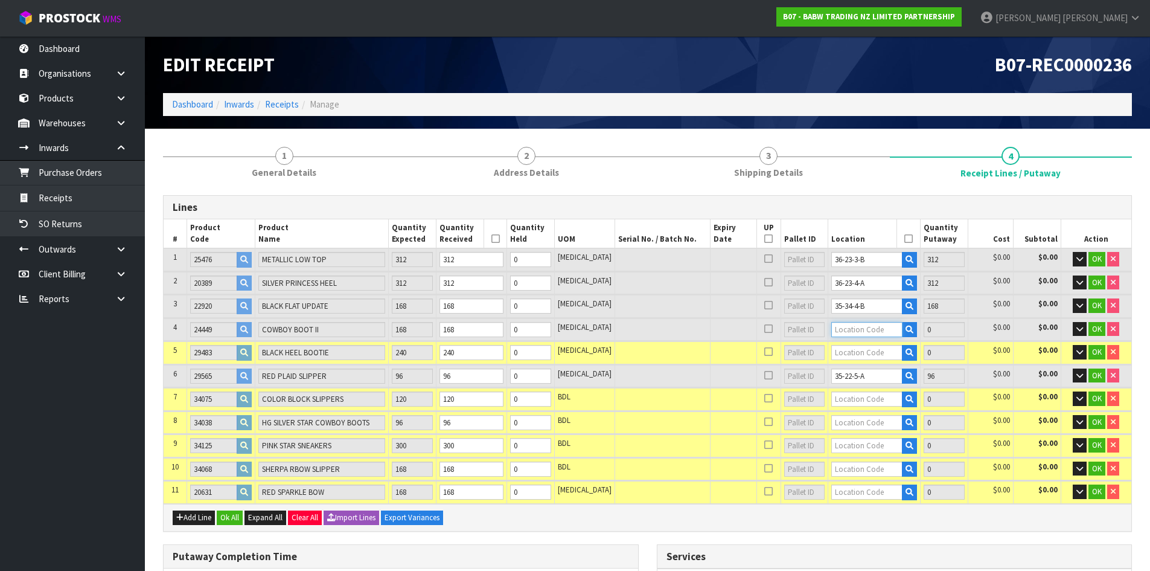
type input "1056"
type input "35-32-4-B"
type input "168"
click at [860, 353] on input "text" at bounding box center [867, 352] width 71 height 15
type input "35-34-4"
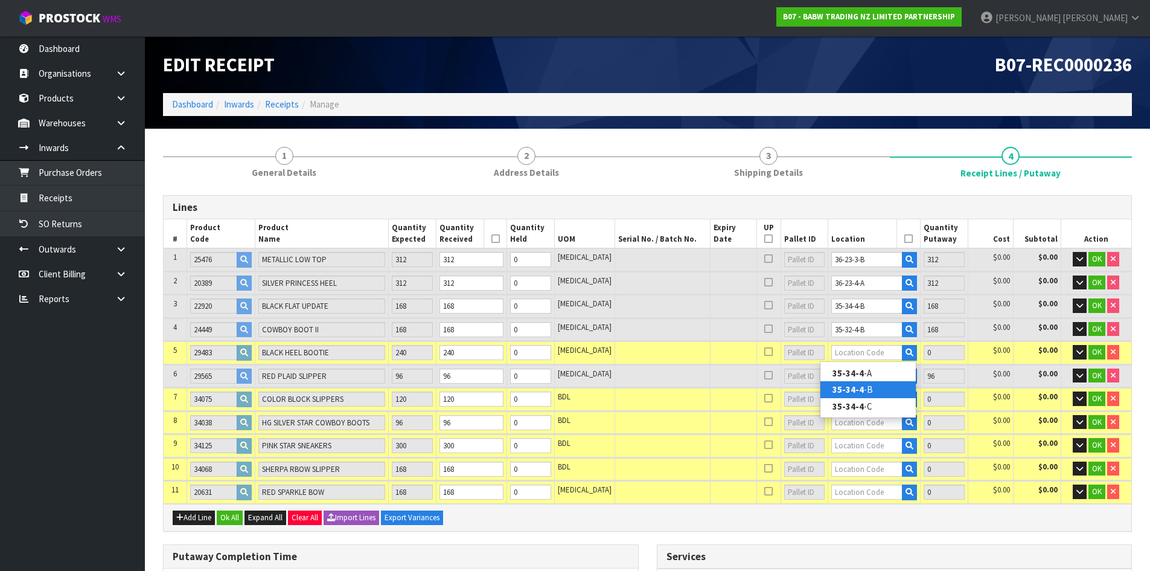
click at [876, 382] on link "35-34-4 -B" at bounding box center [868, 389] width 95 height 16
type input "1296"
type input "35-34-4-B"
type input "240"
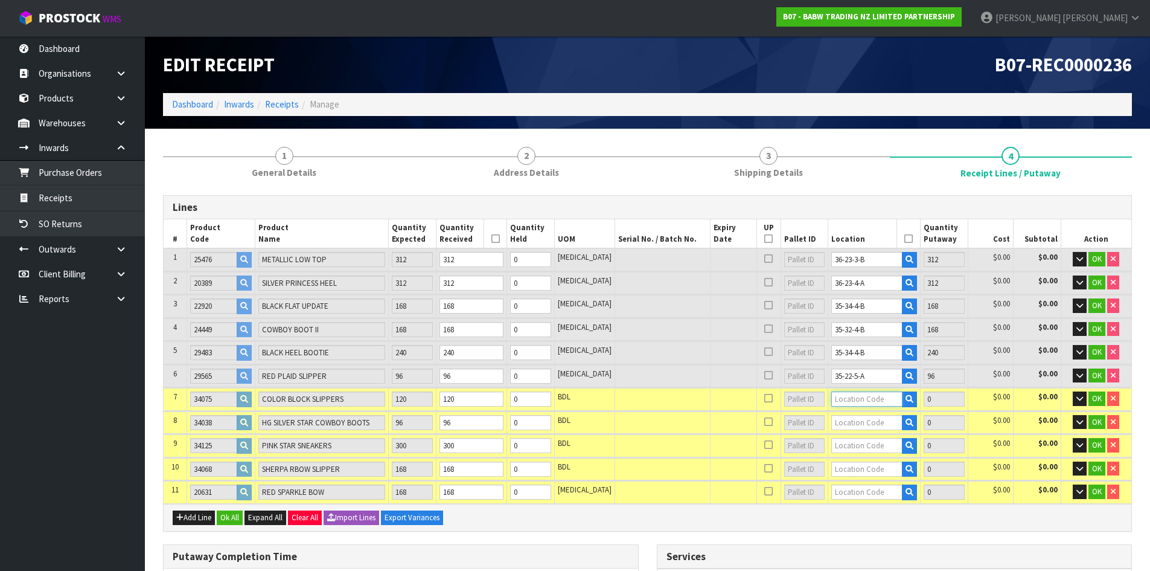
click at [860, 401] on input "text" at bounding box center [867, 398] width 71 height 15
type input "35-22-5"
click at [881, 422] on link "35-22-5 -A" at bounding box center [868, 419] width 95 height 16
type input "1416"
type input "35-22-5-A"
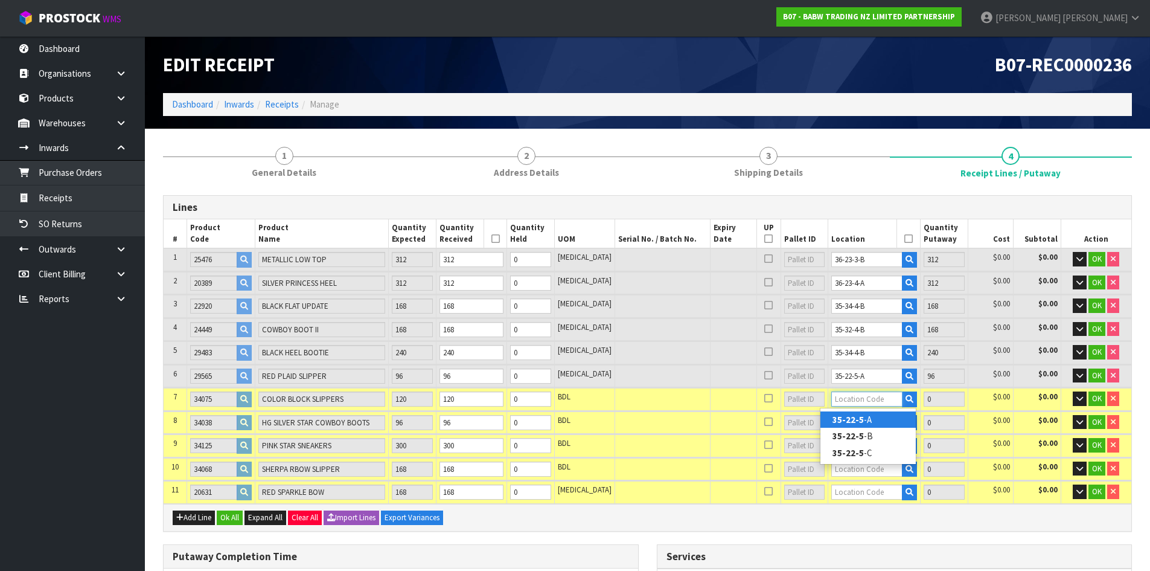
type input "120"
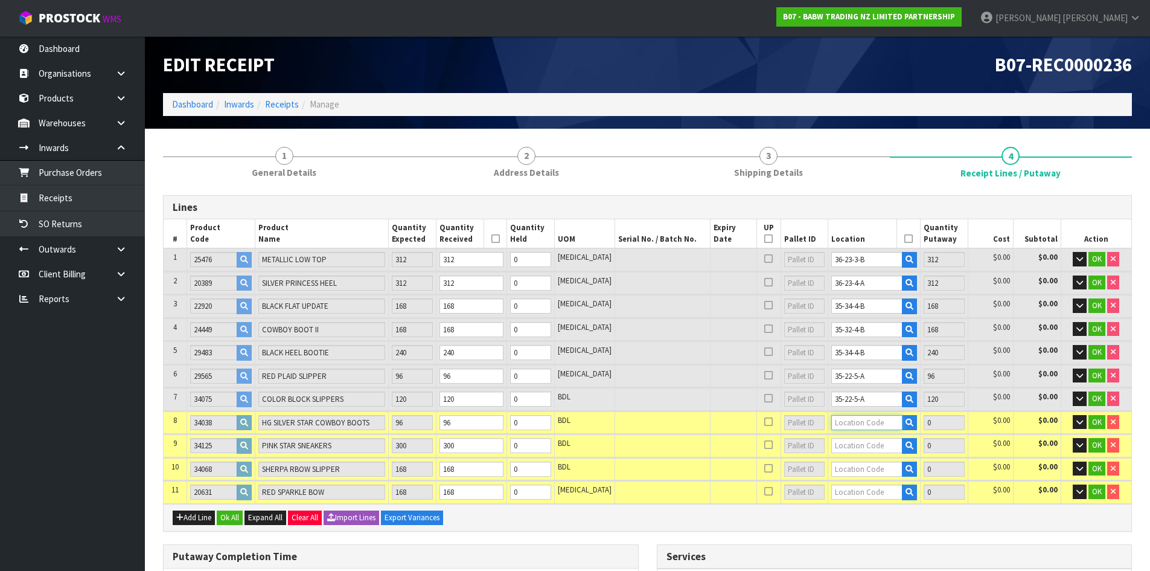
click at [879, 422] on input "text" at bounding box center [867, 422] width 71 height 15
type input "36-23-3-"
click at [865, 460] on strong "36-23-3-" at bounding box center [850, 459] width 35 height 11
type input "1512"
type input "36-23-3-B"
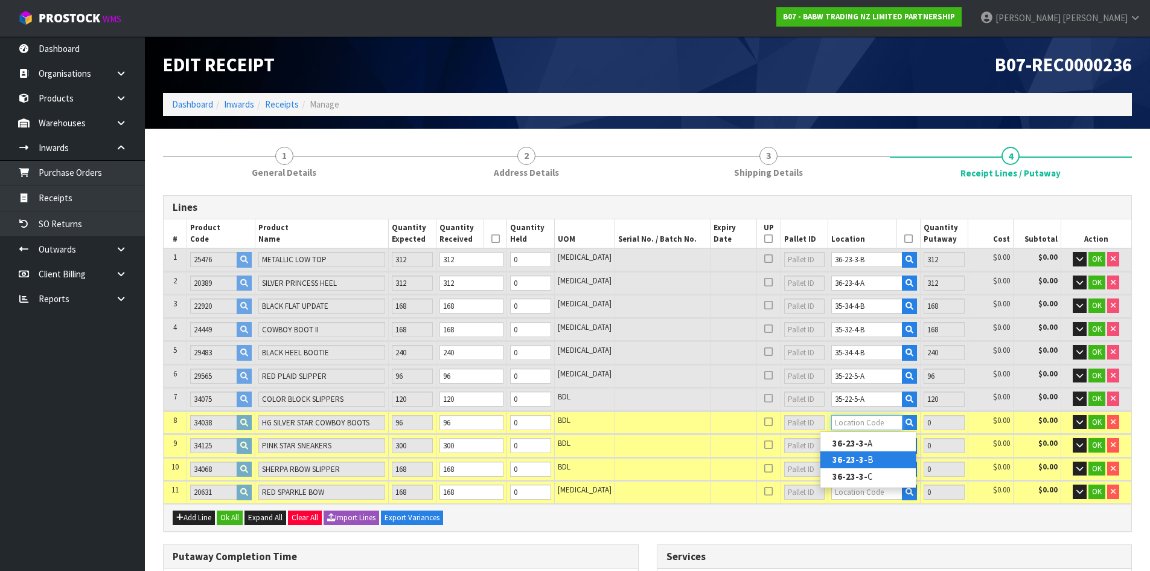
type input "96"
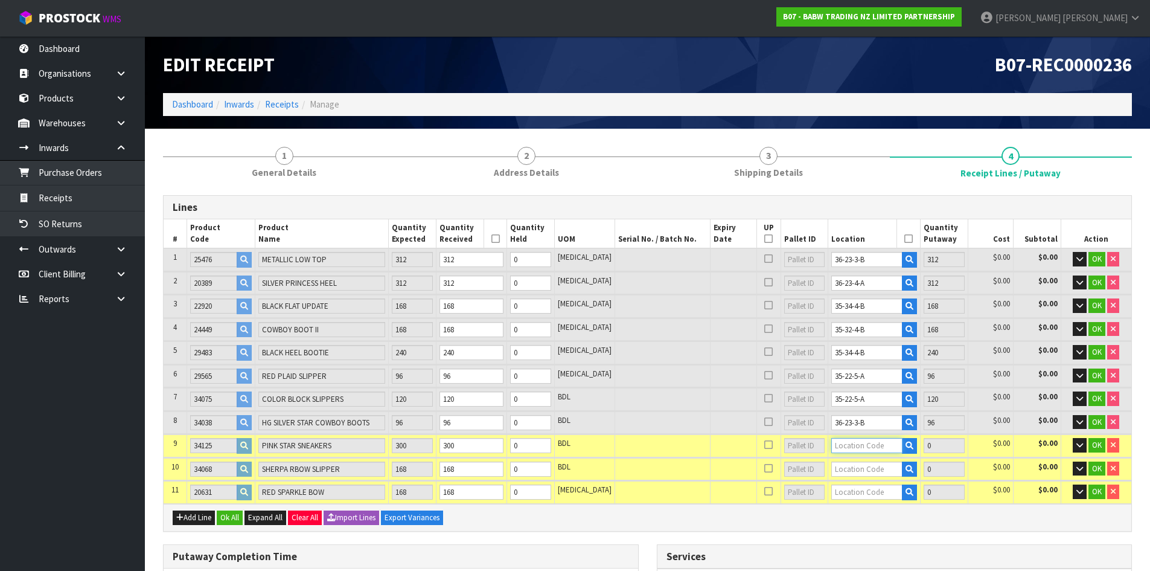
click at [858, 447] on input "text" at bounding box center [867, 445] width 71 height 15
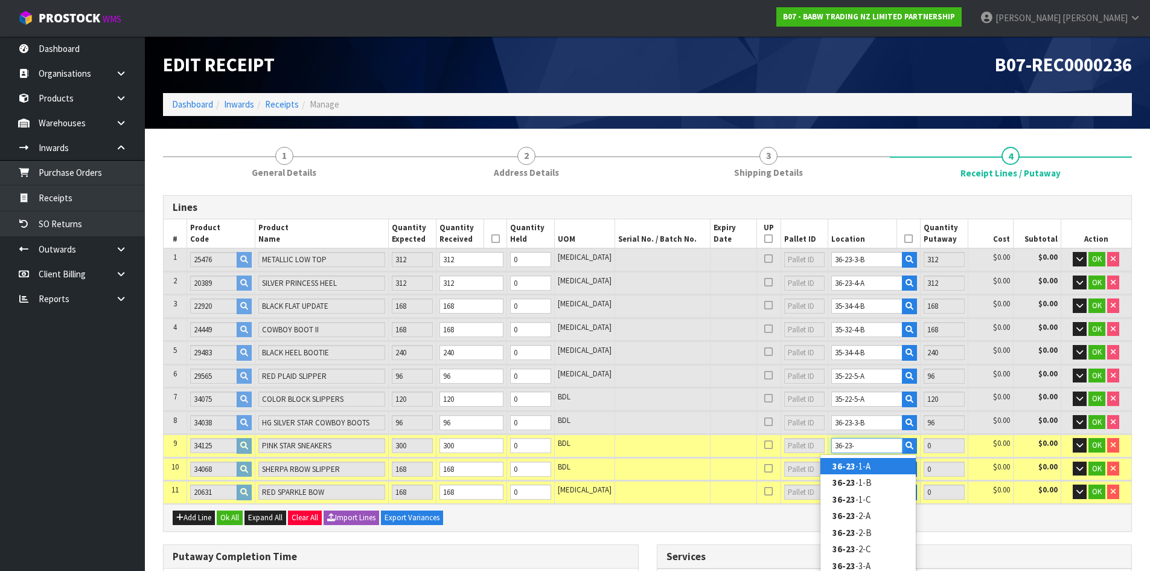
type input "36-23-4"
type input "1812"
type input "36-23-4-A"
type input "300"
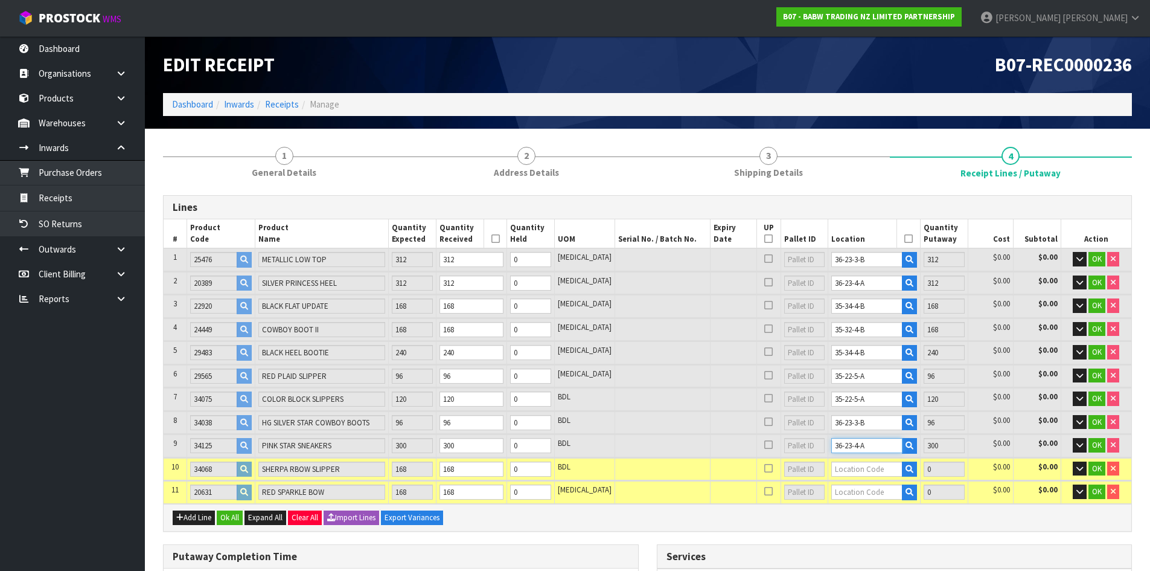
type input "36-23-4-A"
click at [844, 472] on input "text" at bounding box center [867, 468] width 71 height 15
type input "35-22-5"
type input "1980"
type input "35-22-5-A"
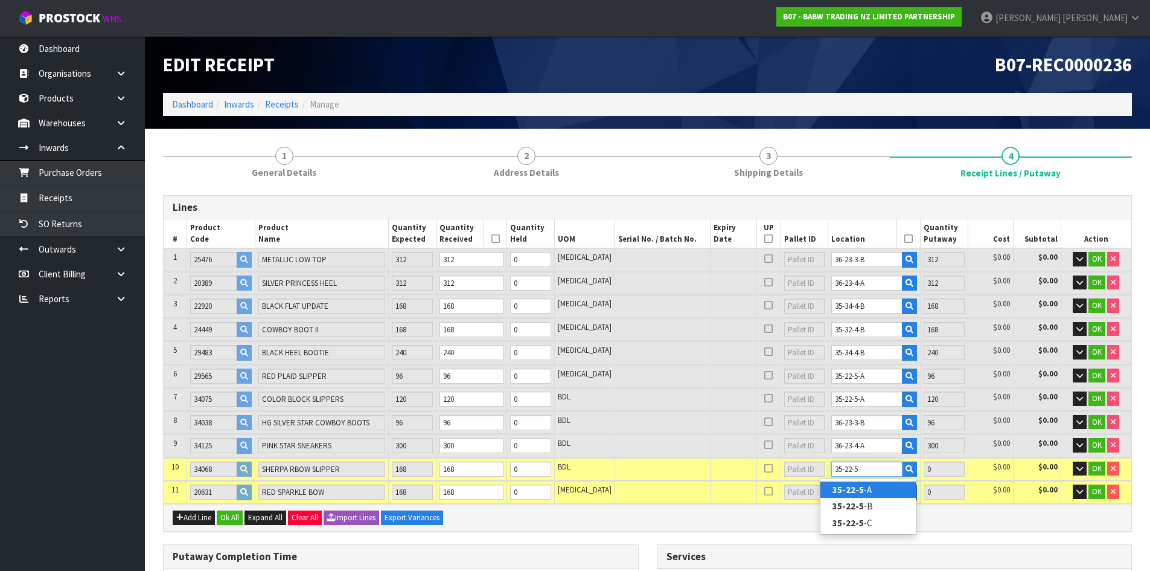
type input "168"
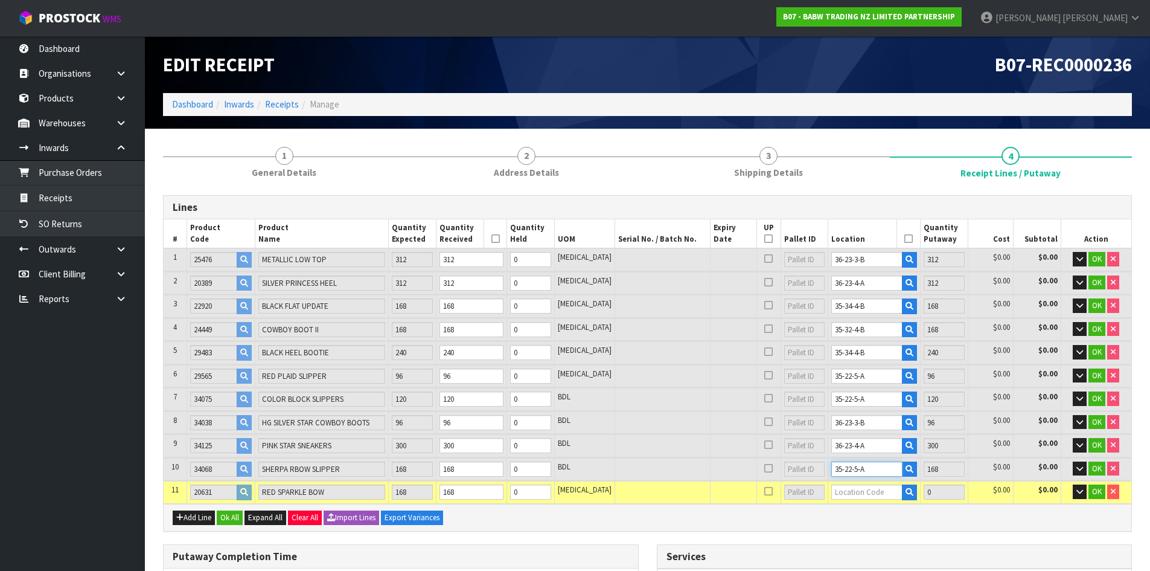
type input "35-22-5-A"
click at [835, 496] on input "text" at bounding box center [867, 491] width 71 height 15
type input "35-32-4-"
click at [858, 528] on strong "35-32-4-" at bounding box center [850, 528] width 35 height 11
type input "2148"
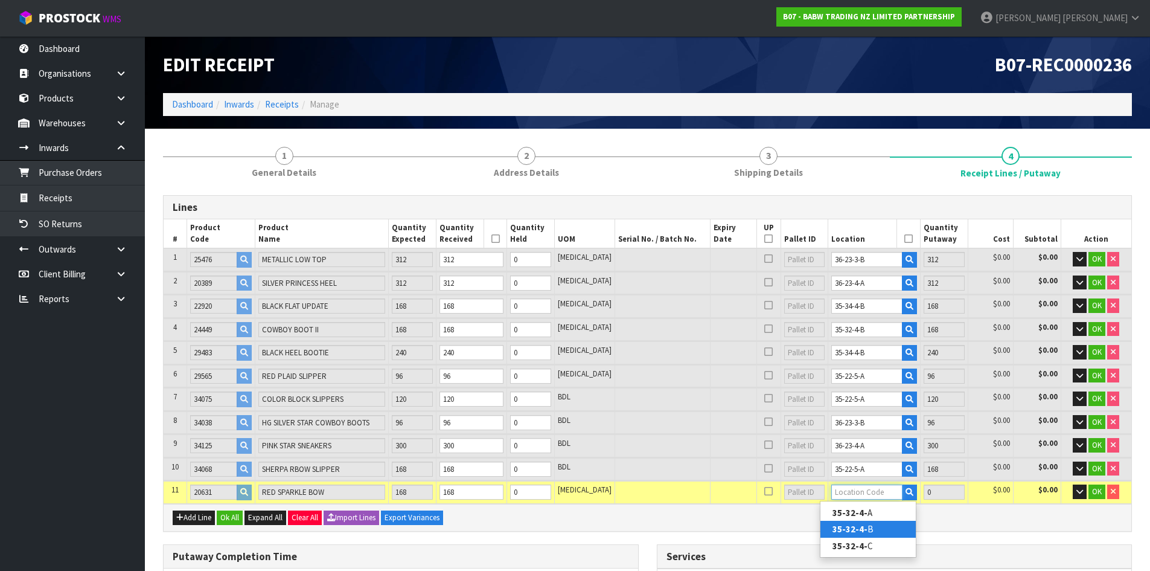
type input "35-32-4-B"
type input "168"
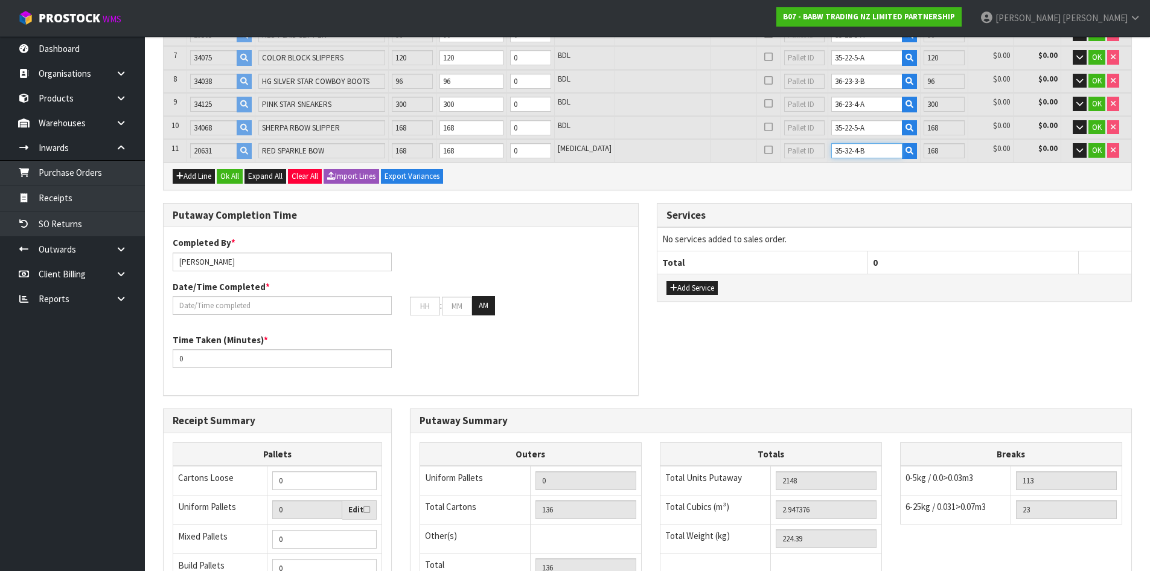
scroll to position [362, 0]
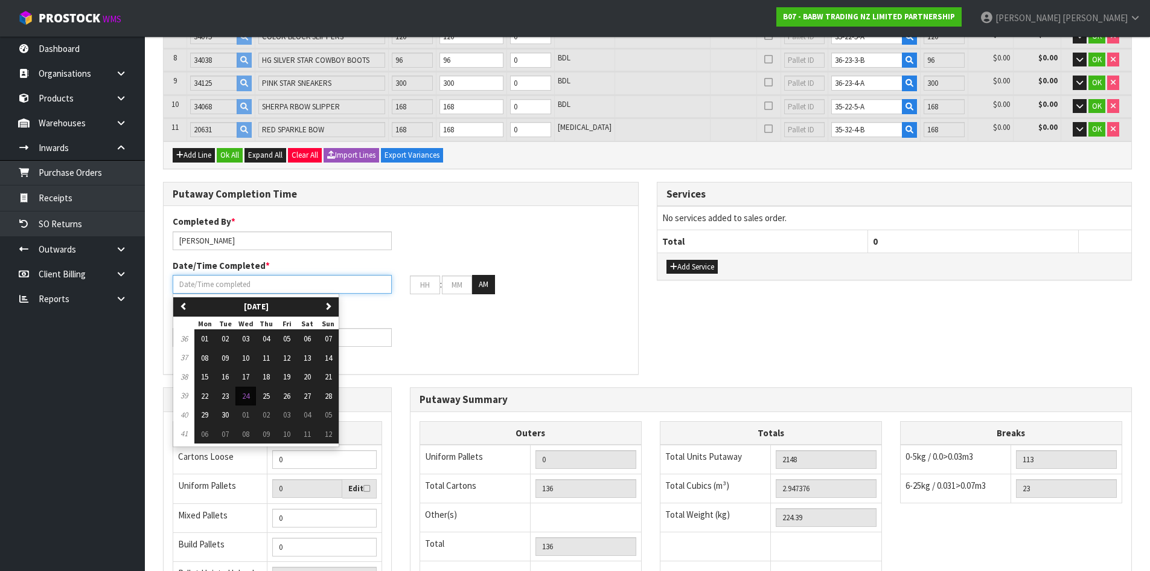
click at [256, 283] on input "text" at bounding box center [282, 284] width 219 height 19
click at [243, 396] on span "24" at bounding box center [245, 396] width 7 height 10
type input "[DATE]"
type input "12"
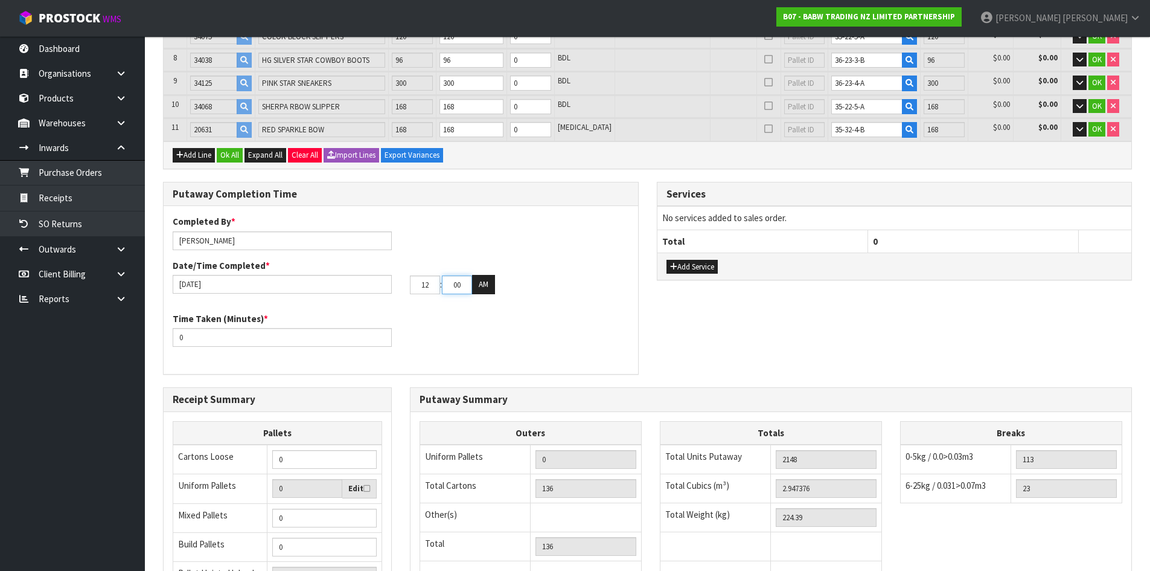
click at [465, 283] on input "00" at bounding box center [457, 284] width 30 height 19
type input "03"
click at [492, 286] on button "AM" at bounding box center [483, 284] width 23 height 19
click at [225, 339] on input "0" at bounding box center [282, 337] width 219 height 19
type input "0"
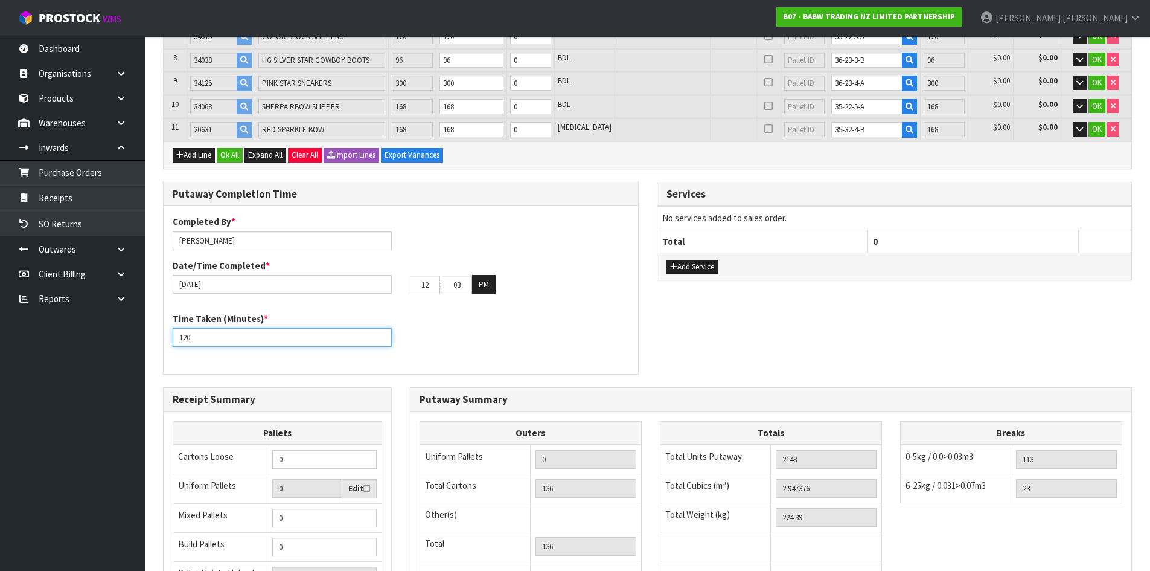
scroll to position [423, 0]
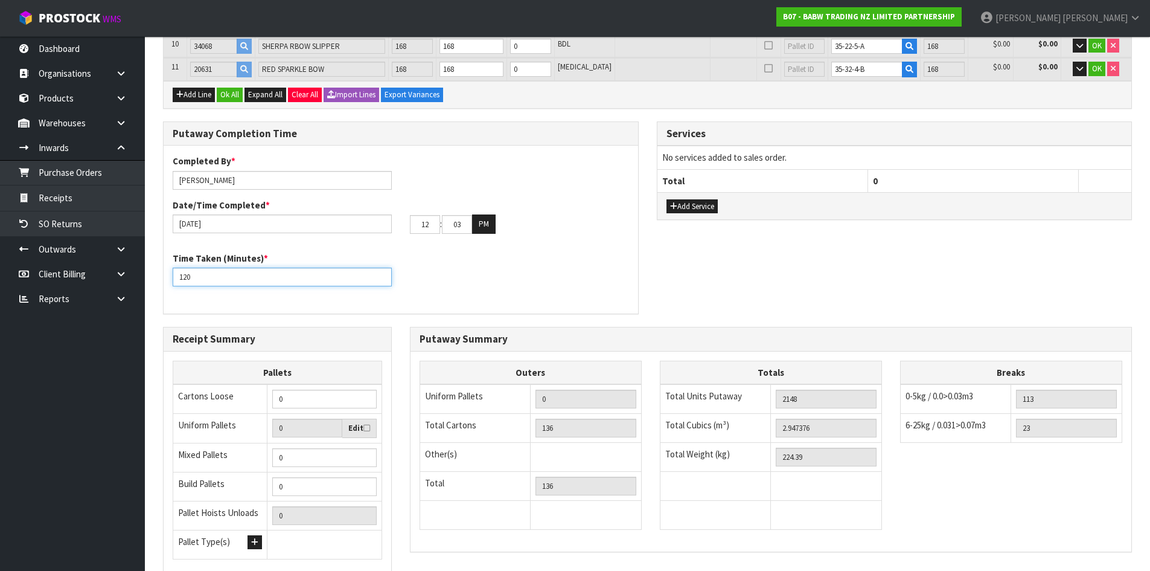
type input "120"
type input "1"
click at [368, 455] on input "1" at bounding box center [324, 457] width 104 height 19
type input "2"
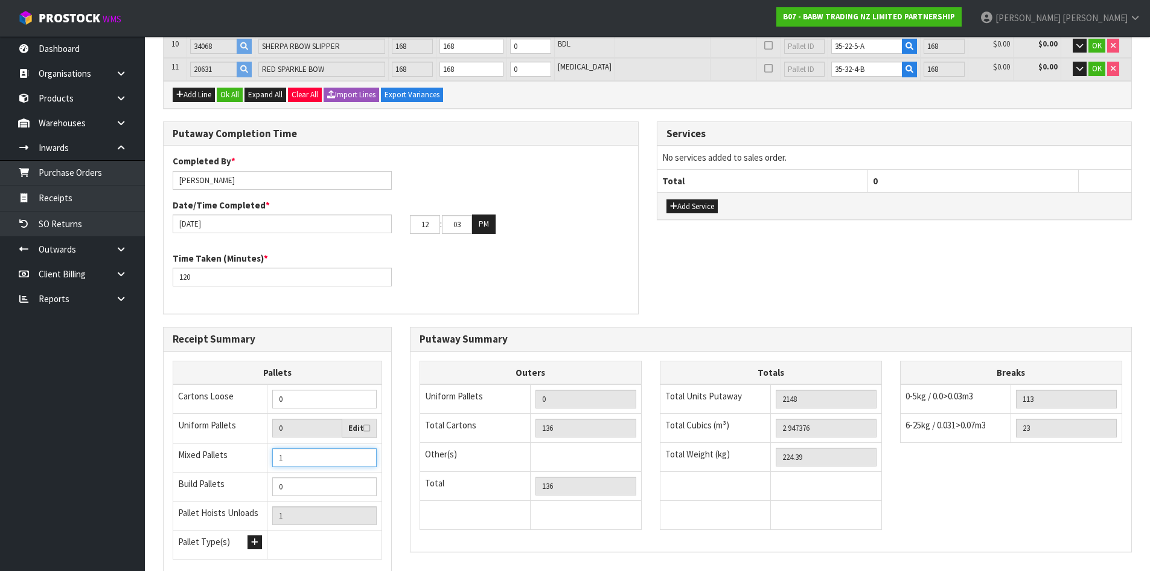
type input "2"
click at [368, 455] on input "2" at bounding box center [324, 457] width 104 height 19
type input "3"
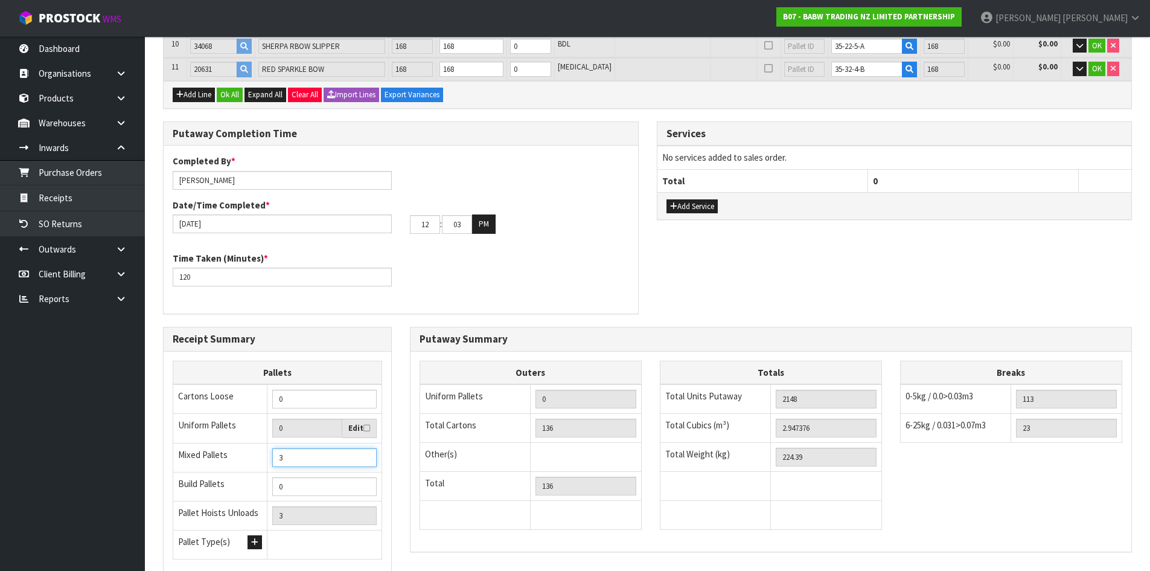
click at [368, 455] on input "3" at bounding box center [324, 457] width 104 height 19
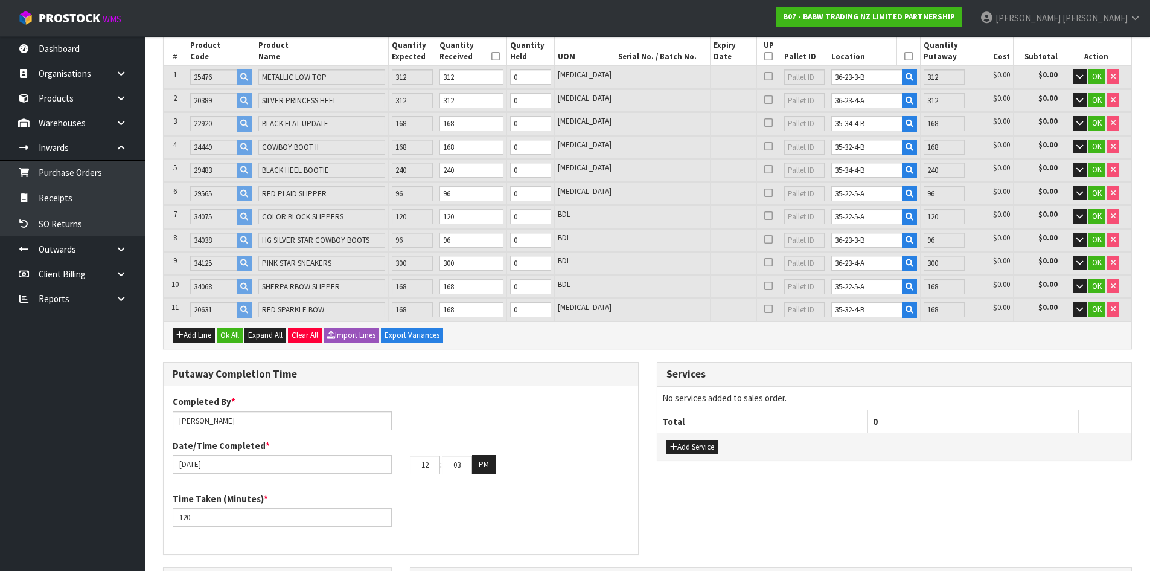
scroll to position [181, 0]
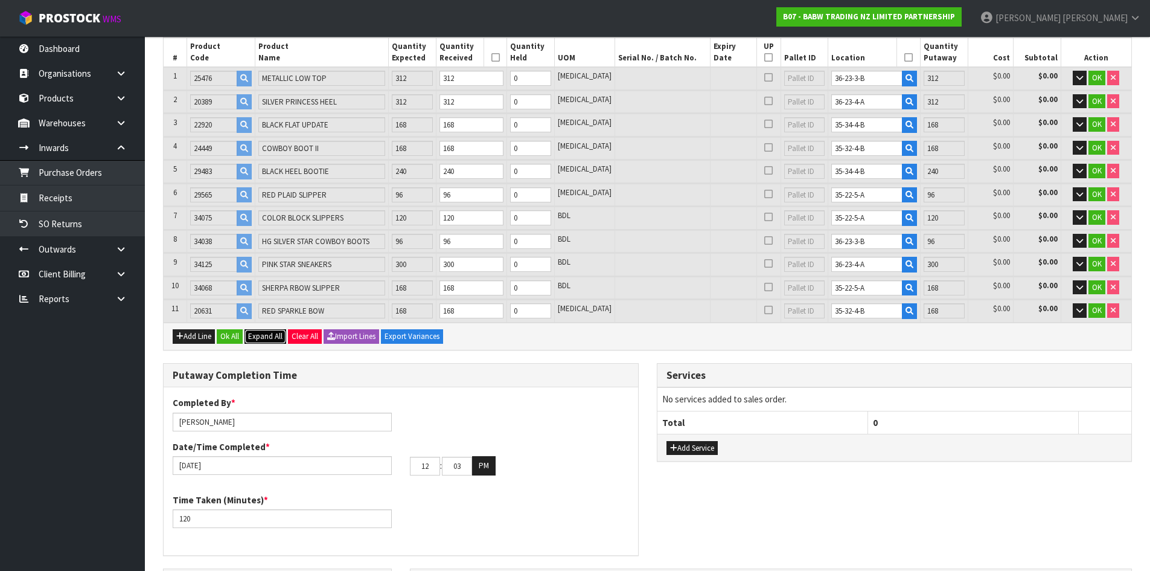
click at [262, 332] on span "Expand All" at bounding box center [265, 336] width 34 height 10
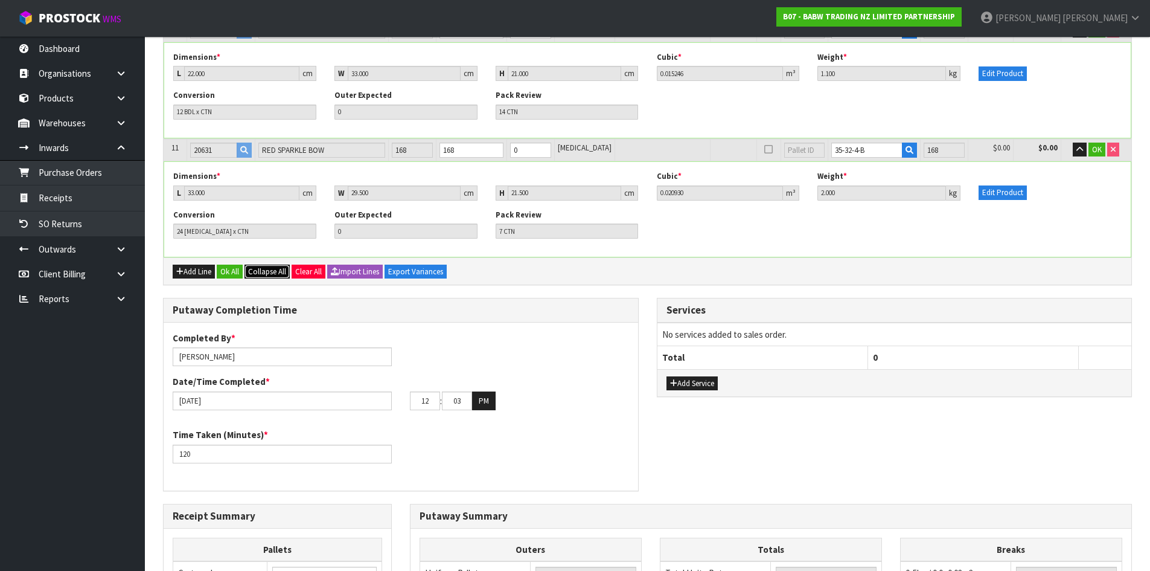
scroll to position [1453, 0]
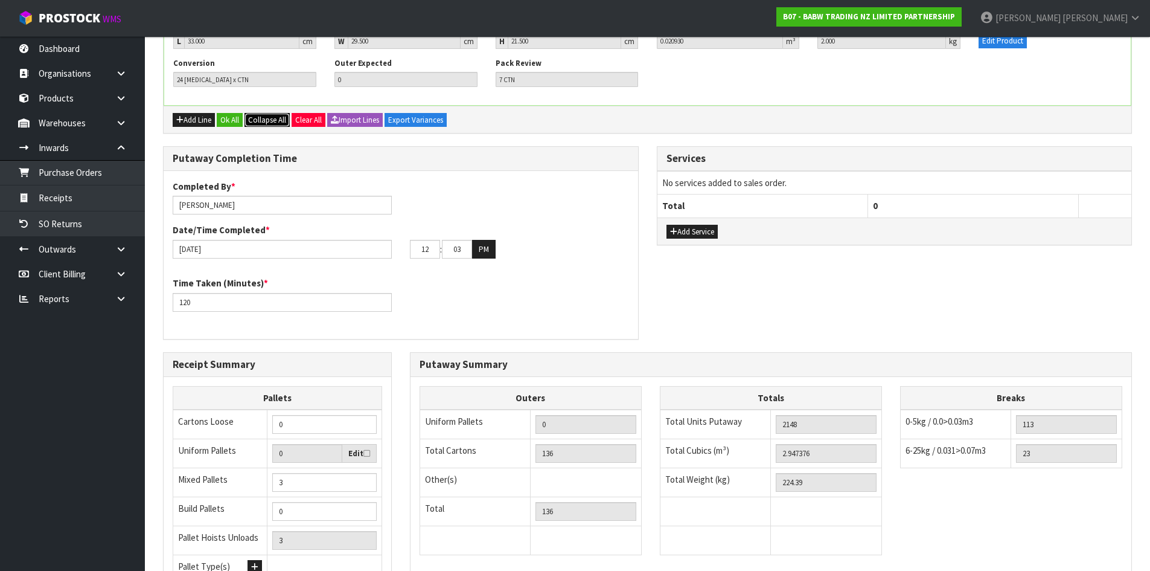
click at [261, 117] on span "Collapse All" at bounding box center [267, 120] width 38 height 10
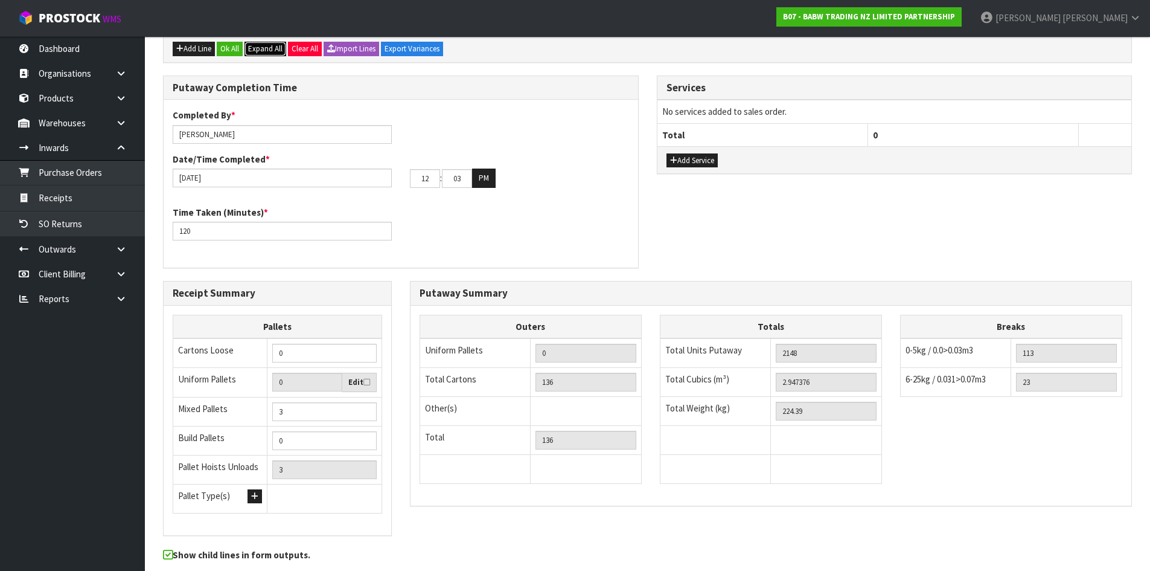
scroll to position [277, 0]
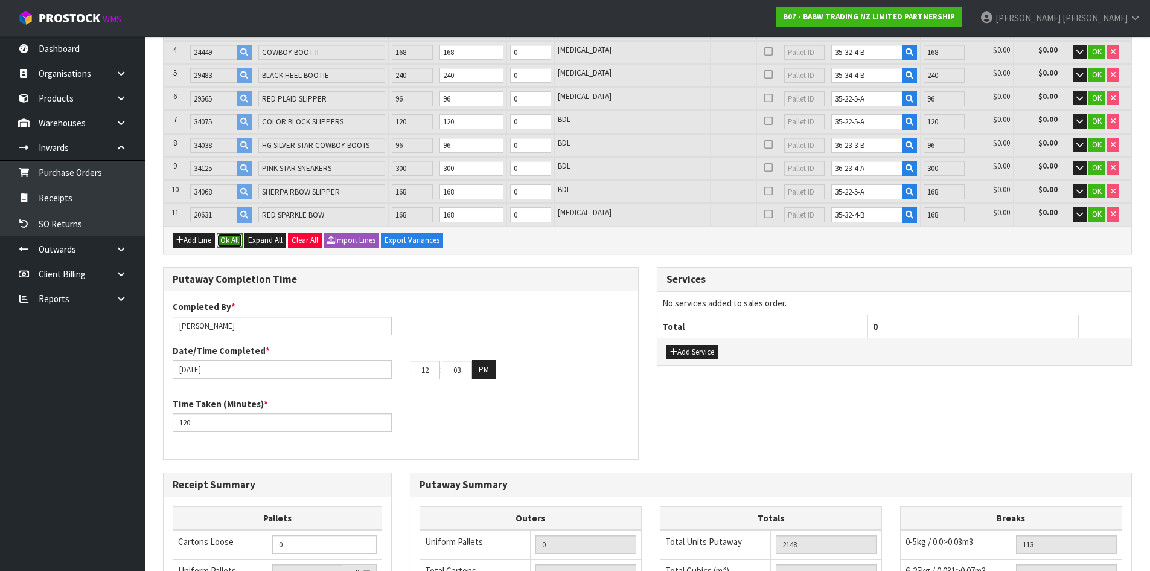
click at [234, 242] on button "Ok All" at bounding box center [230, 240] width 26 height 14
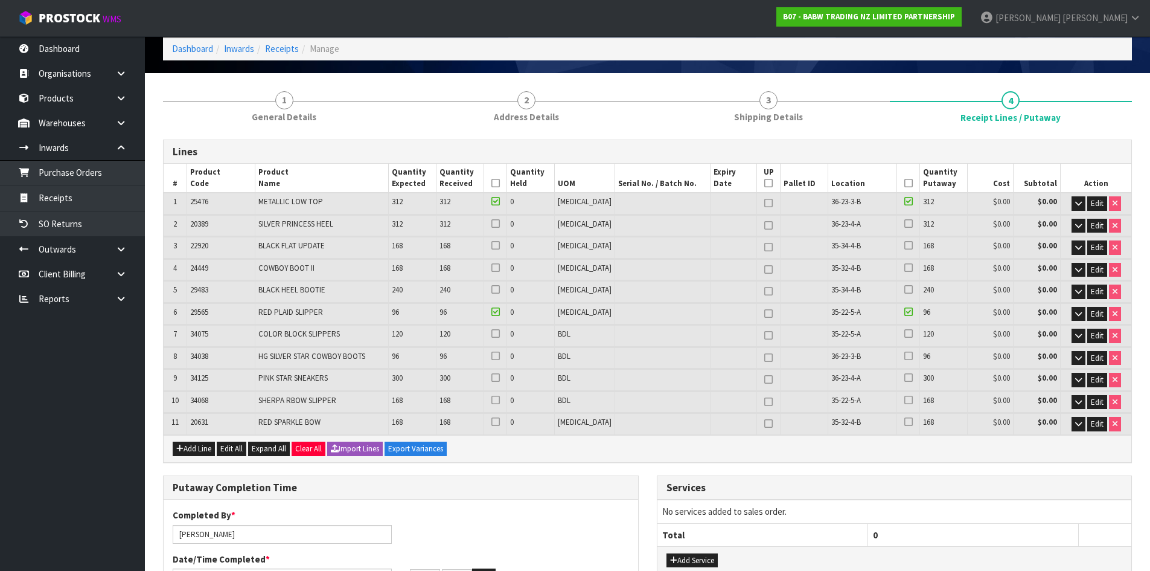
scroll to position [34, 0]
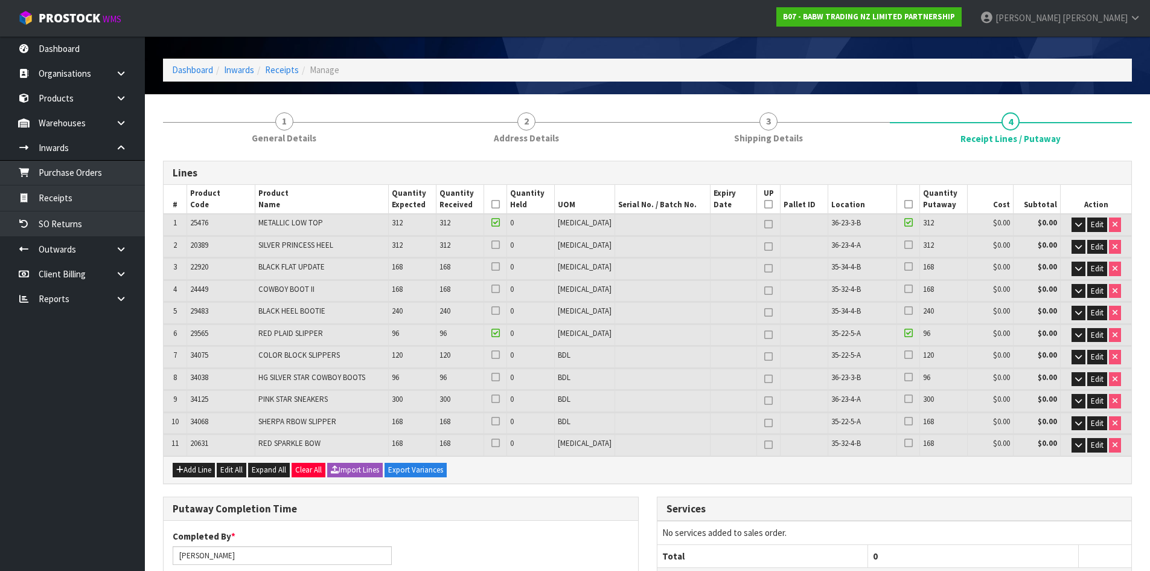
click at [905, 204] on icon at bounding box center [909, 204] width 8 height 1
click at [500, 205] on icon at bounding box center [496, 204] width 8 height 1
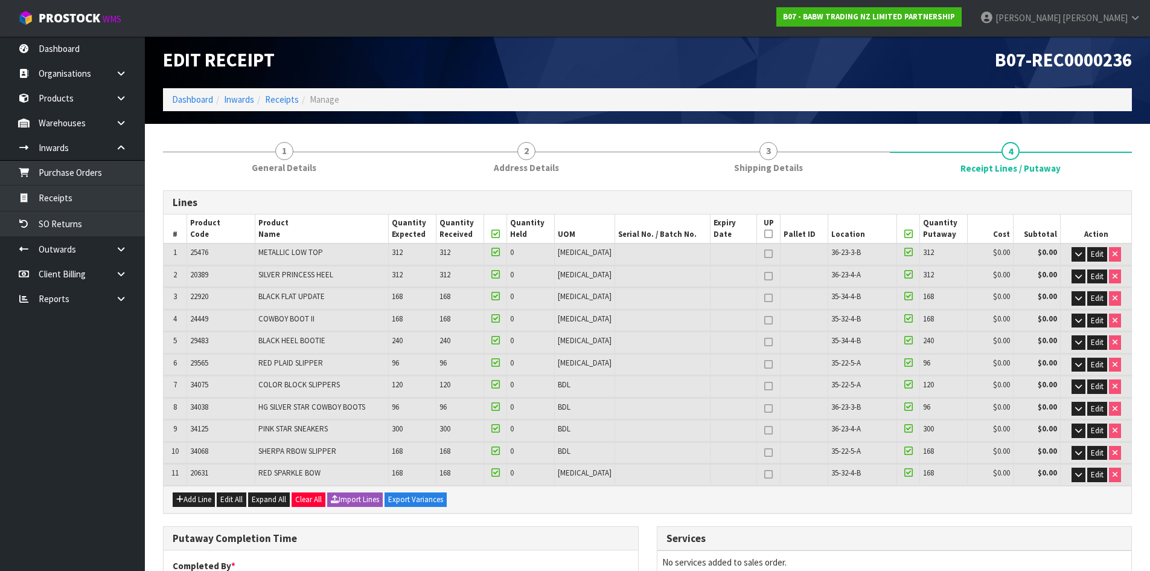
scroll to position [0, 0]
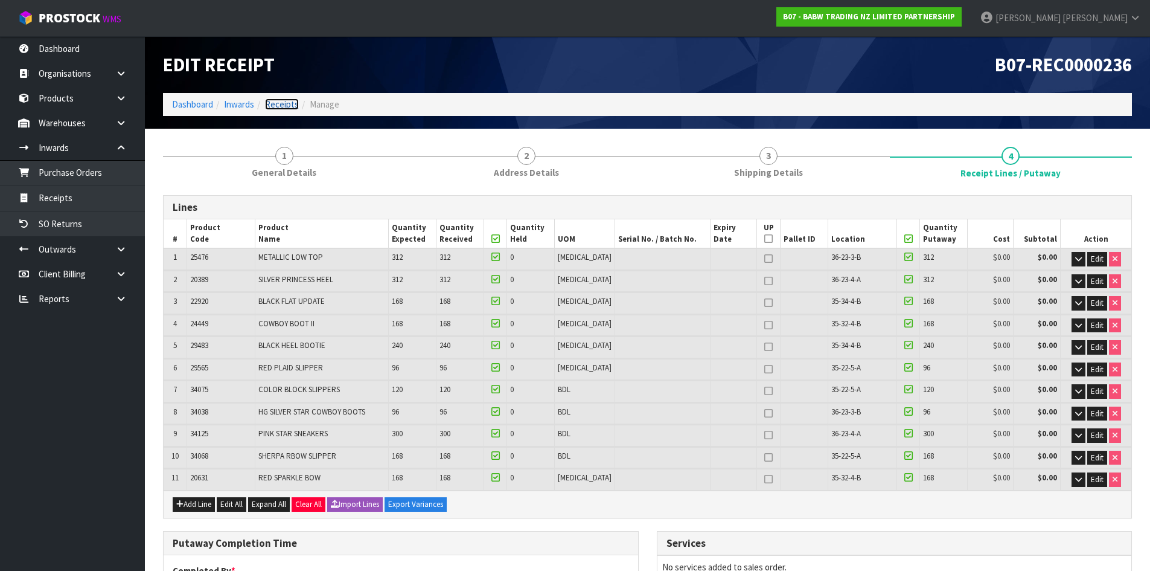
click at [278, 104] on link "Receipts" at bounding box center [282, 103] width 34 height 11
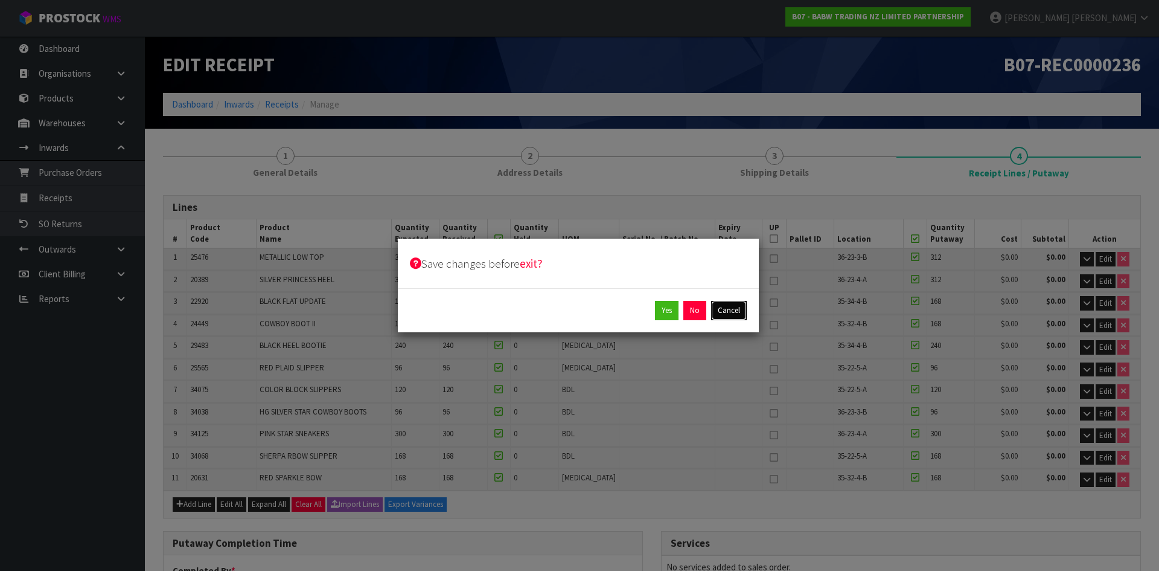
click at [728, 313] on button "Cancel" at bounding box center [729, 310] width 36 height 19
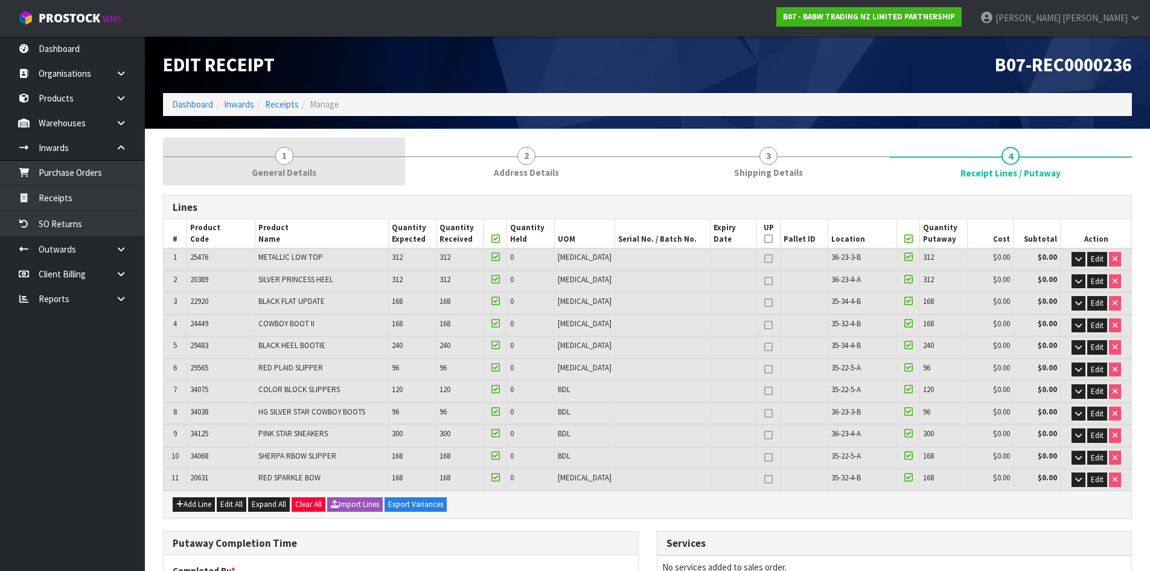
click at [324, 175] on link "1 General Details" at bounding box center [284, 162] width 242 height 48
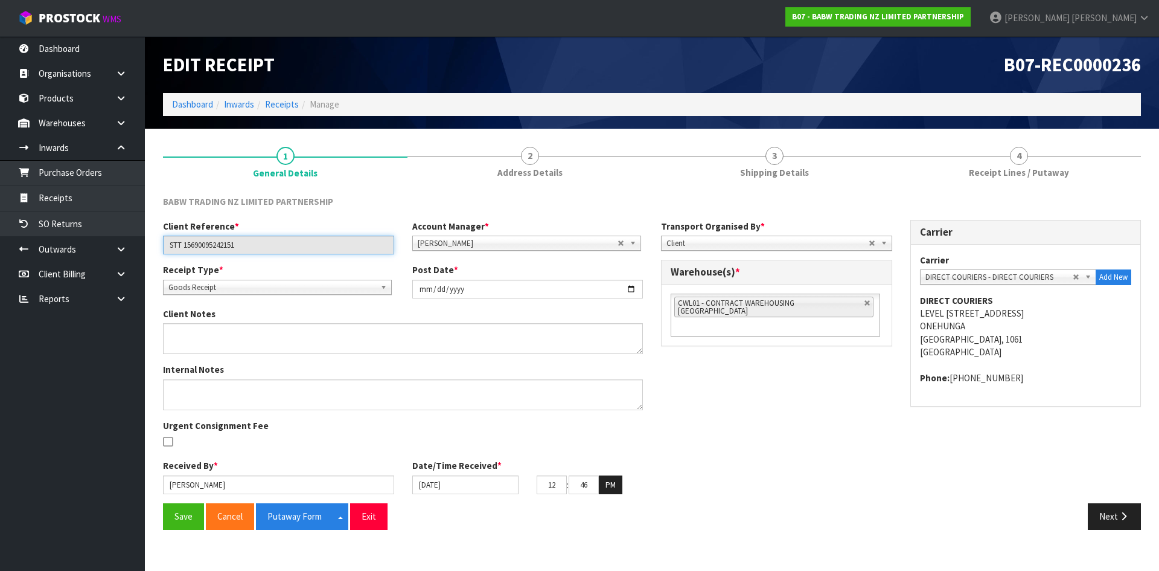
click at [214, 246] on input "STT 15690095242151" at bounding box center [278, 245] width 231 height 19
click at [1106, 516] on button "Next" at bounding box center [1114, 516] width 53 height 26
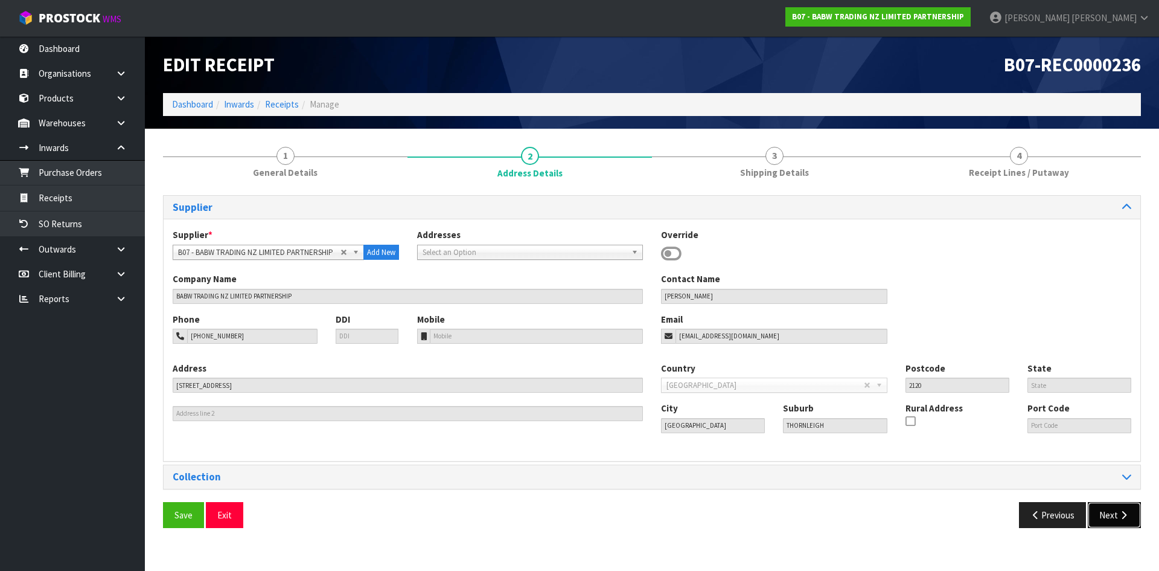
click at [1105, 516] on button "Next" at bounding box center [1114, 515] width 53 height 26
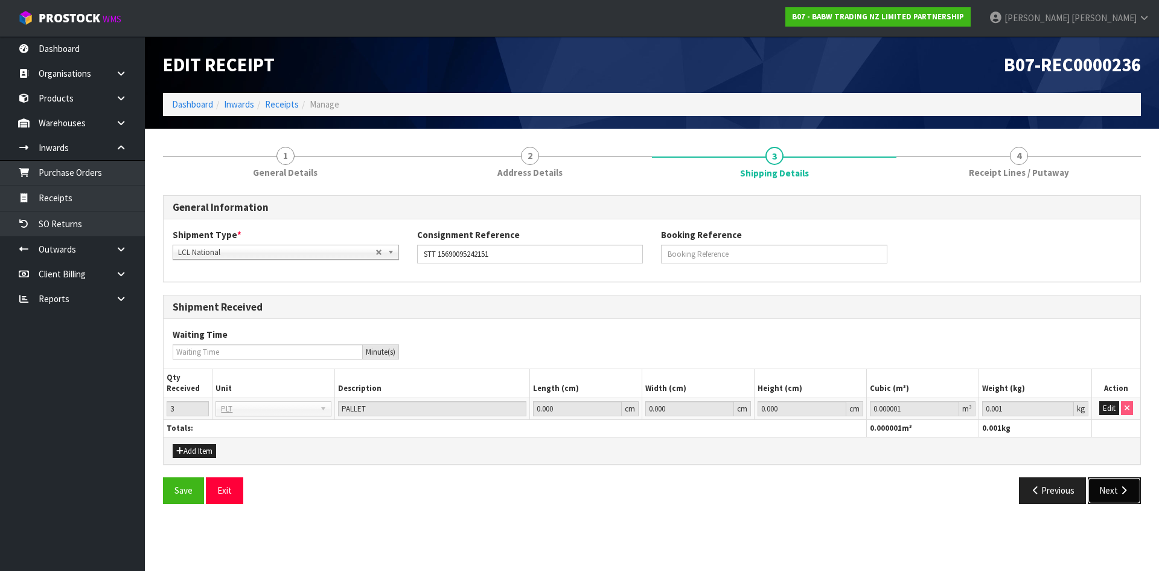
click at [1104, 501] on button "Next" at bounding box center [1114, 490] width 53 height 26
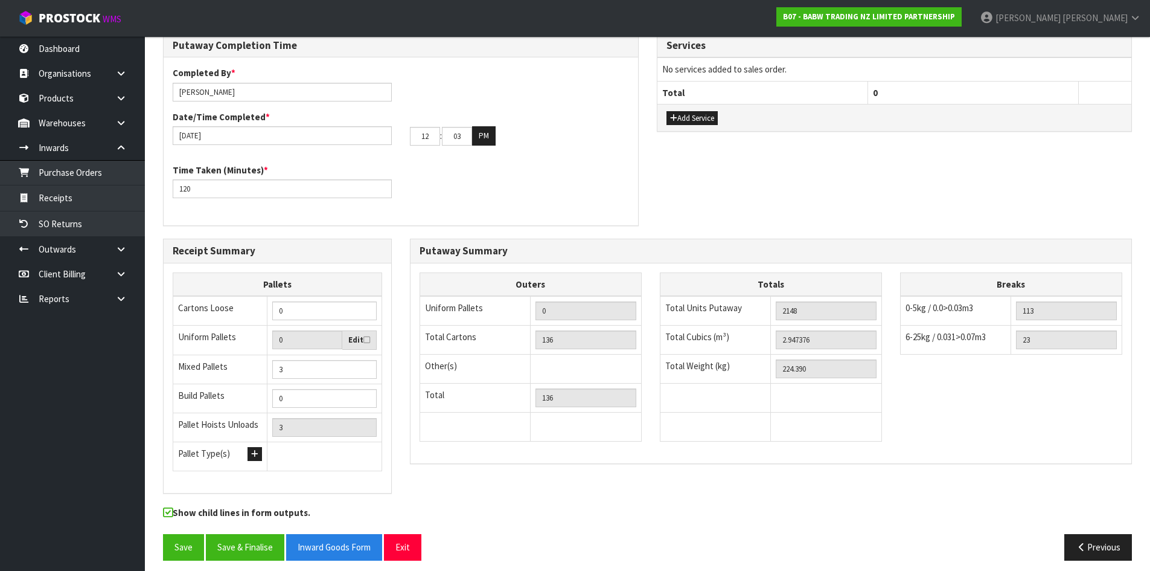
scroll to position [505, 0]
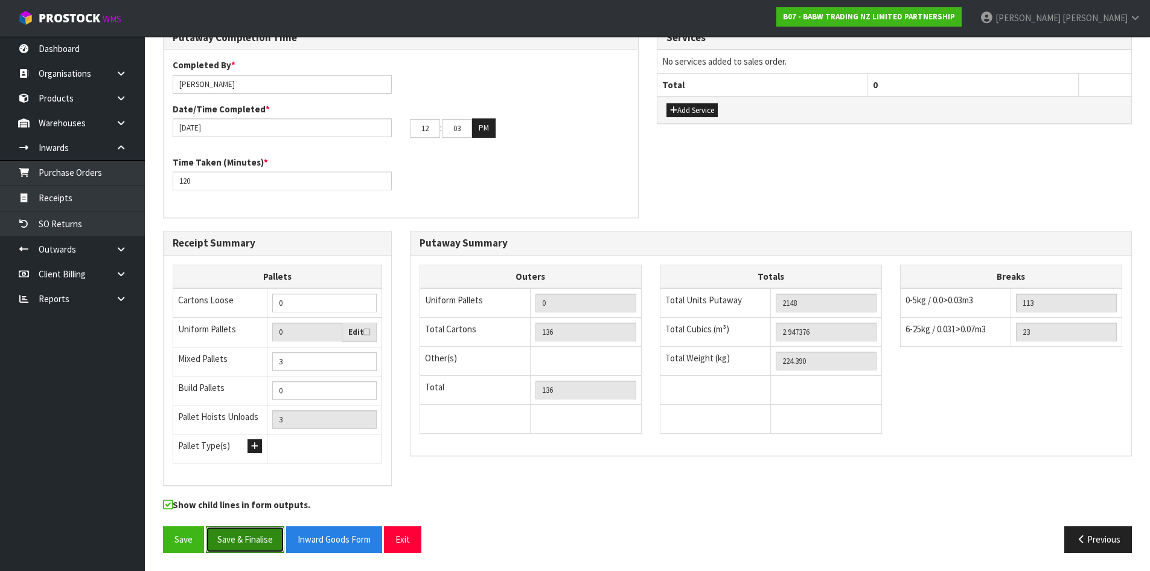
click at [255, 545] on button "Save & Finalise" at bounding box center [245, 539] width 79 height 26
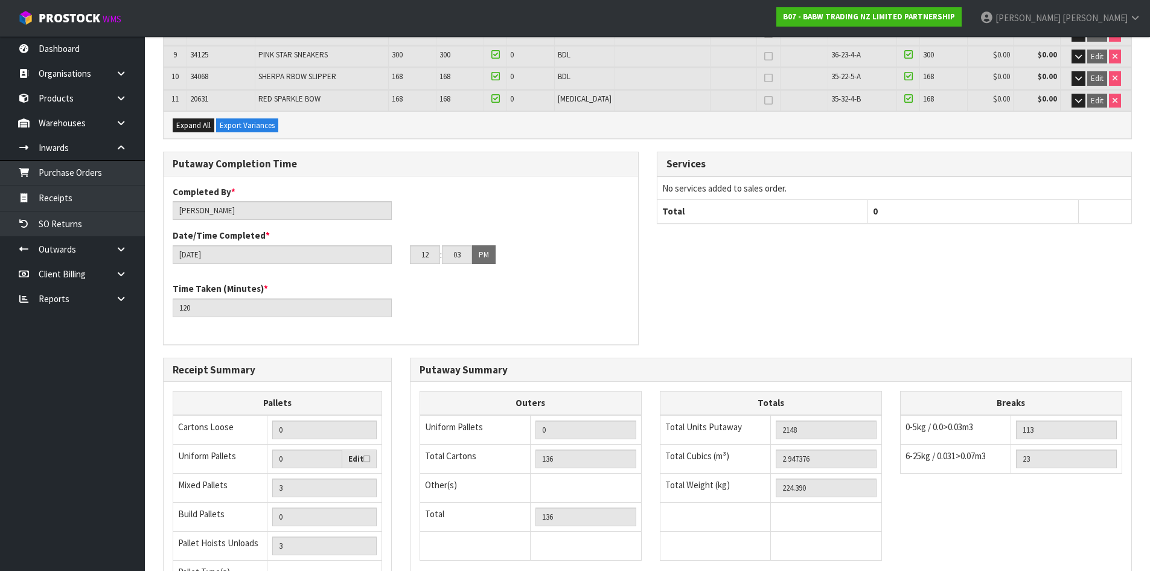
scroll to position [549, 0]
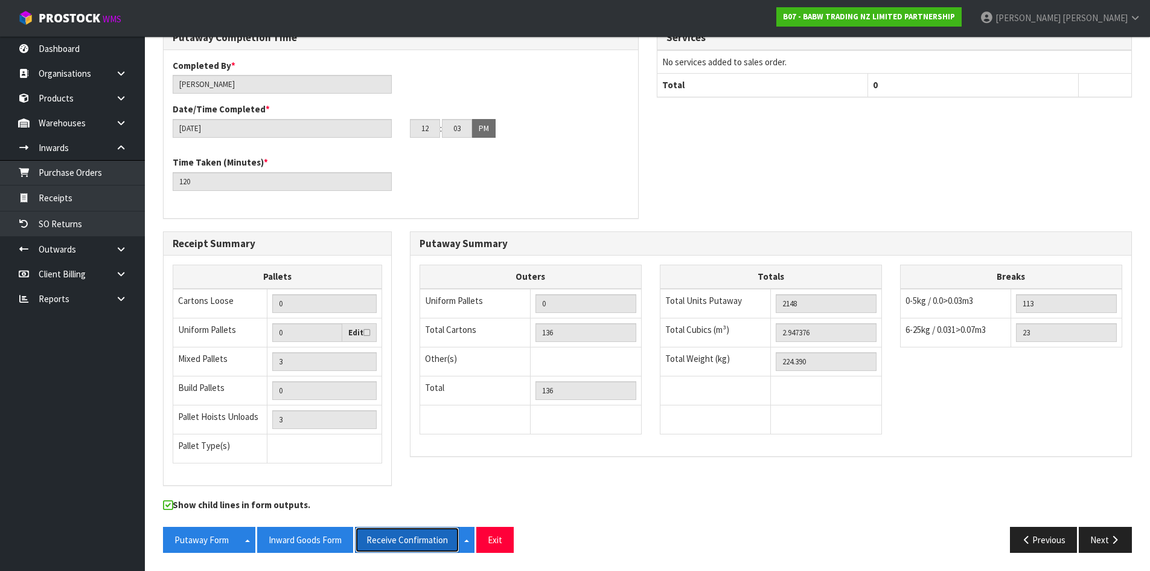
click at [412, 545] on button "Receive Confirmation" at bounding box center [407, 540] width 104 height 26
click at [327, 545] on button "Inward Goods Form" at bounding box center [305, 540] width 96 height 26
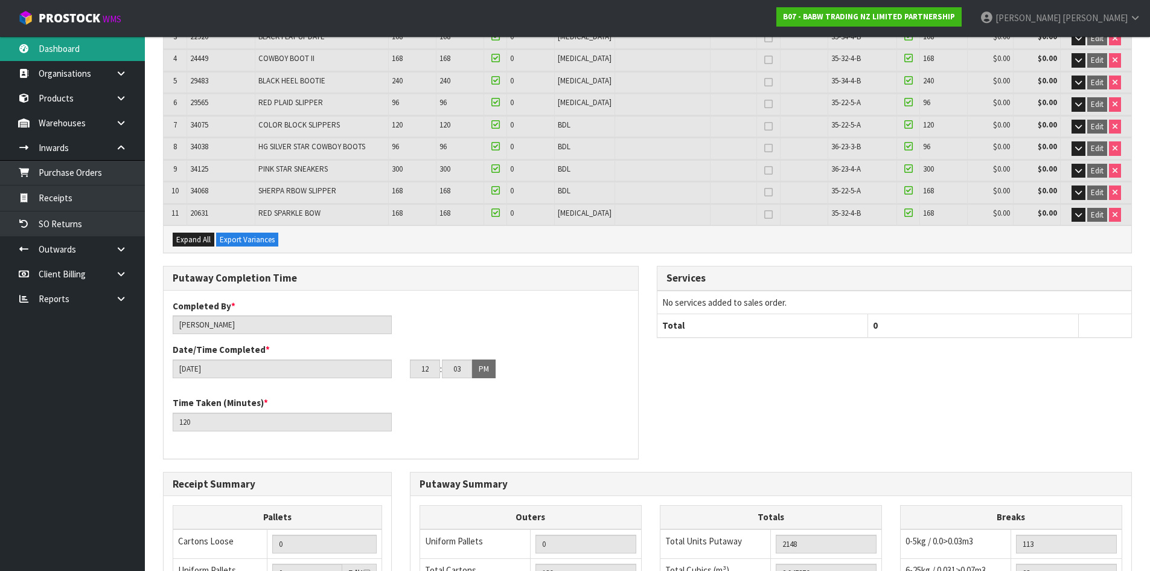
scroll to position [307, 0]
click at [109, 47] on link "Dashboard" at bounding box center [72, 48] width 145 height 25
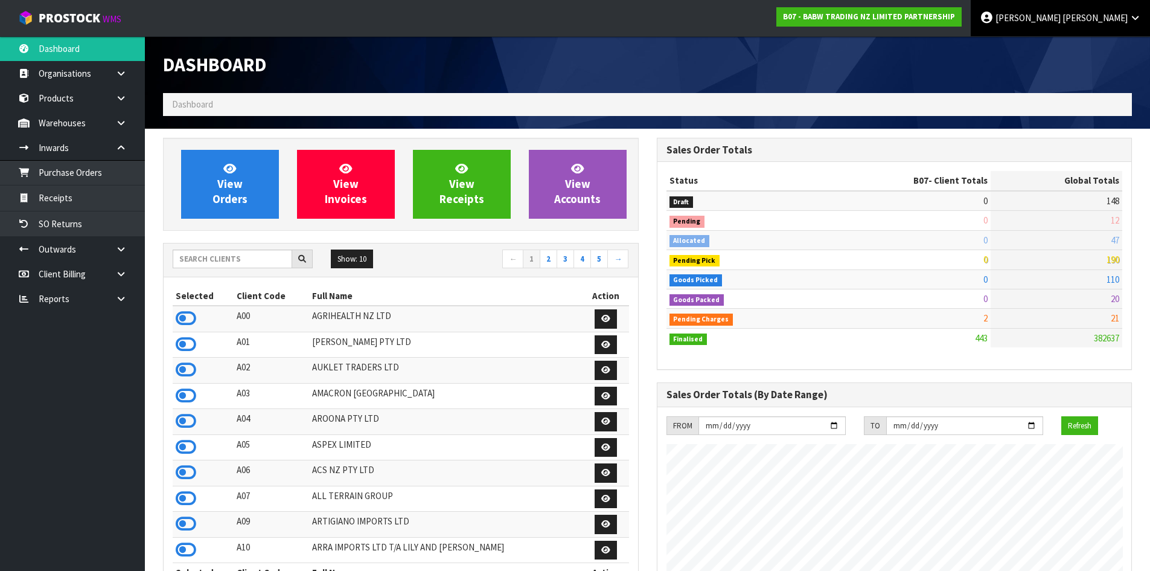
click at [1138, 16] on icon at bounding box center [1135, 17] width 11 height 9
click at [1097, 46] on link "Logout" at bounding box center [1101, 48] width 95 height 16
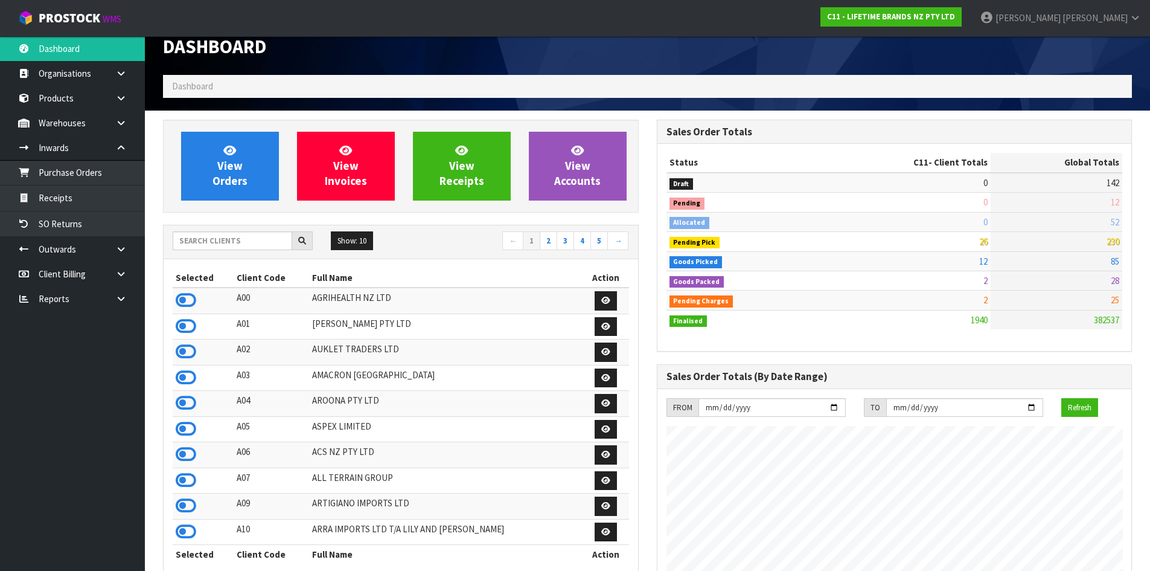
scroll to position [915, 493]
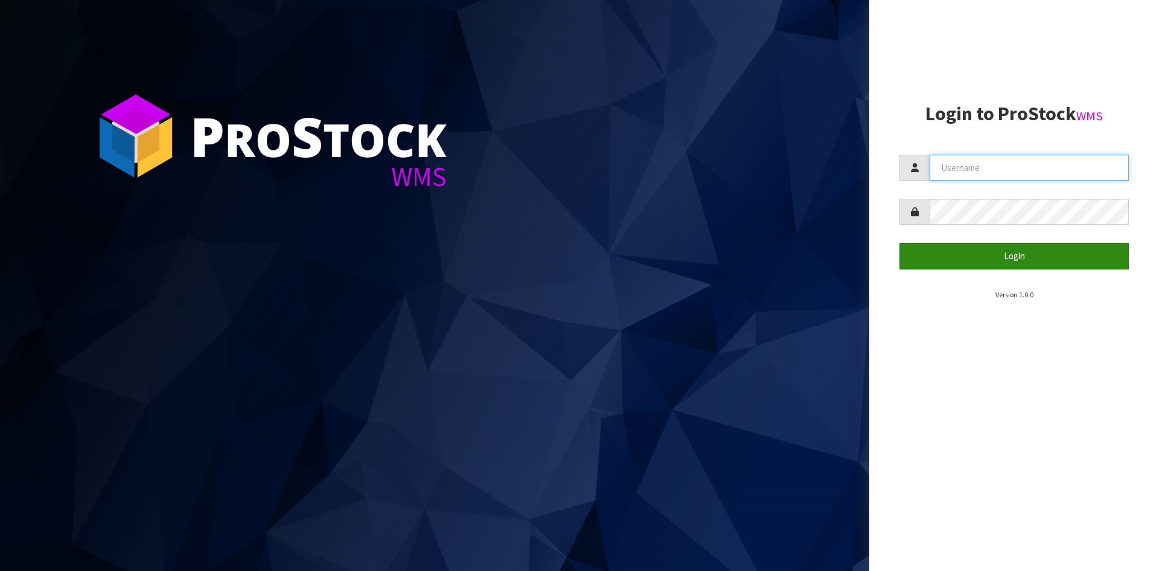
type input "[PERSON_NAME]"
click at [979, 248] on button "Login" at bounding box center [1014, 256] width 229 height 26
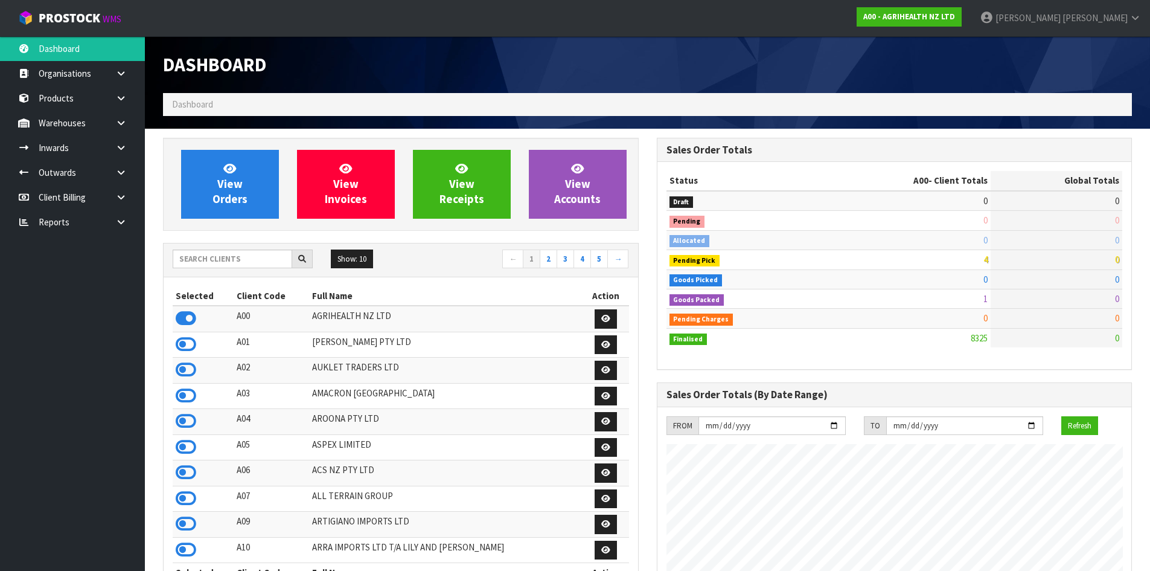
scroll to position [915, 493]
click at [234, 268] on input "text" at bounding box center [233, 258] width 120 height 19
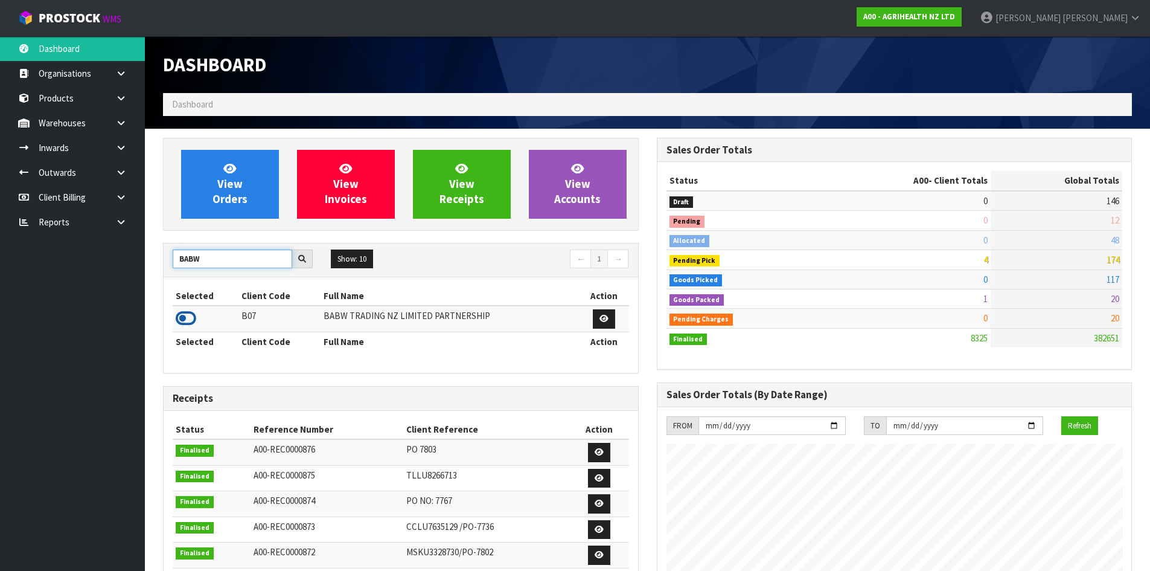
type input "BABW"
drag, startPoint x: 188, startPoint y: 321, endPoint x: 196, endPoint y: 320, distance: 8.5
click at [192, 321] on icon at bounding box center [186, 318] width 21 height 18
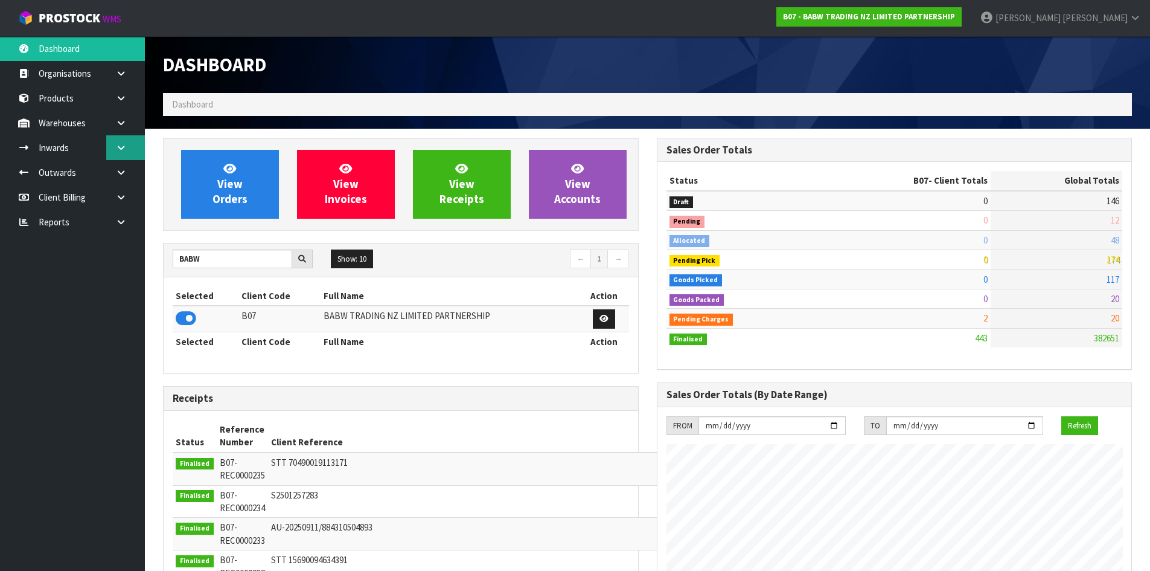
click at [133, 147] on link at bounding box center [125, 147] width 39 height 25
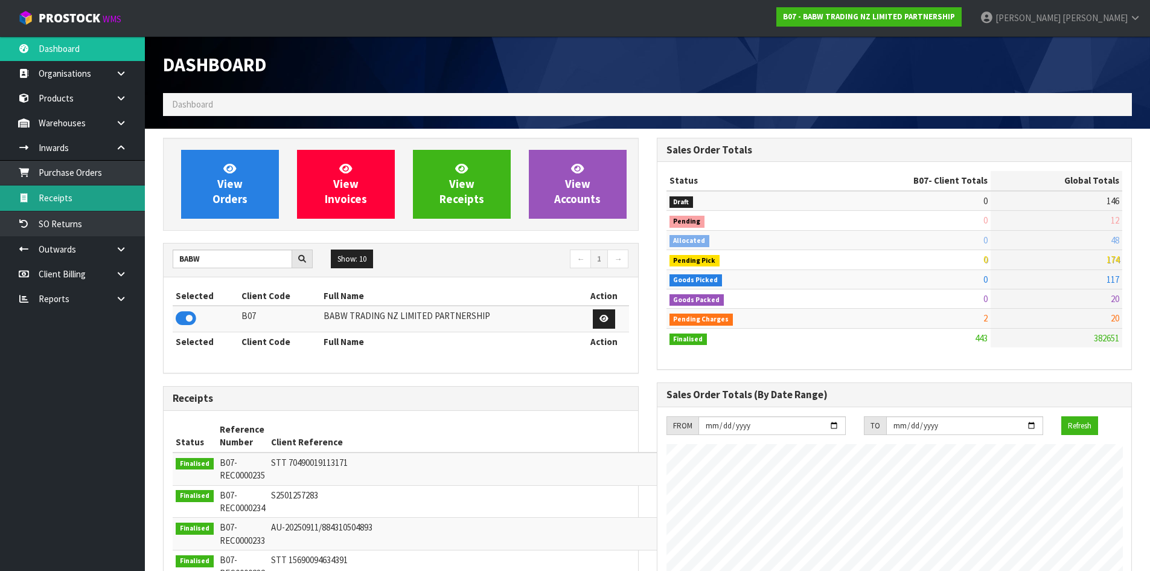
click at [51, 208] on link "Receipts" at bounding box center [72, 197] width 145 height 25
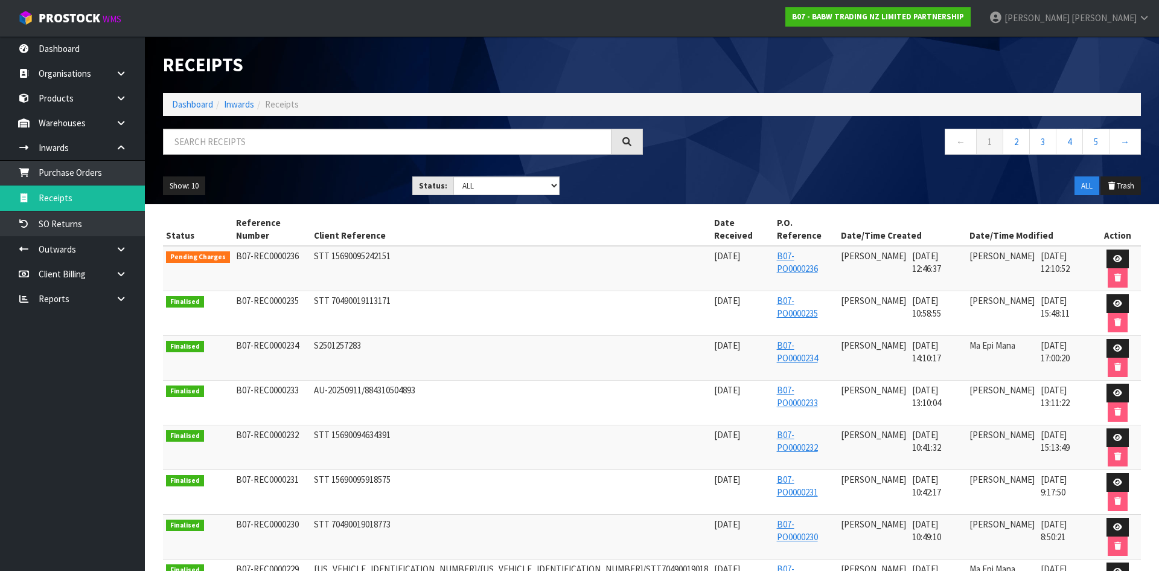
click at [359, 250] on span "STT 15690095242151" at bounding box center [352, 255] width 77 height 11
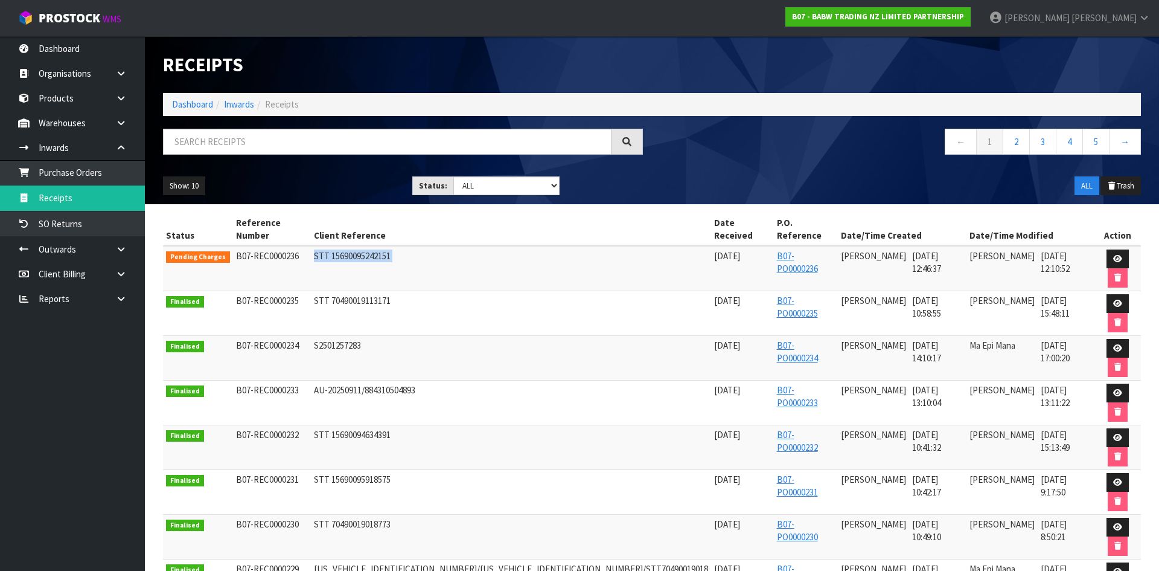
click at [359, 250] on span "STT 15690095242151" at bounding box center [352, 255] width 77 height 11
click at [1117, 25] on link "Karlene Christie" at bounding box center [1069, 18] width 179 height 36
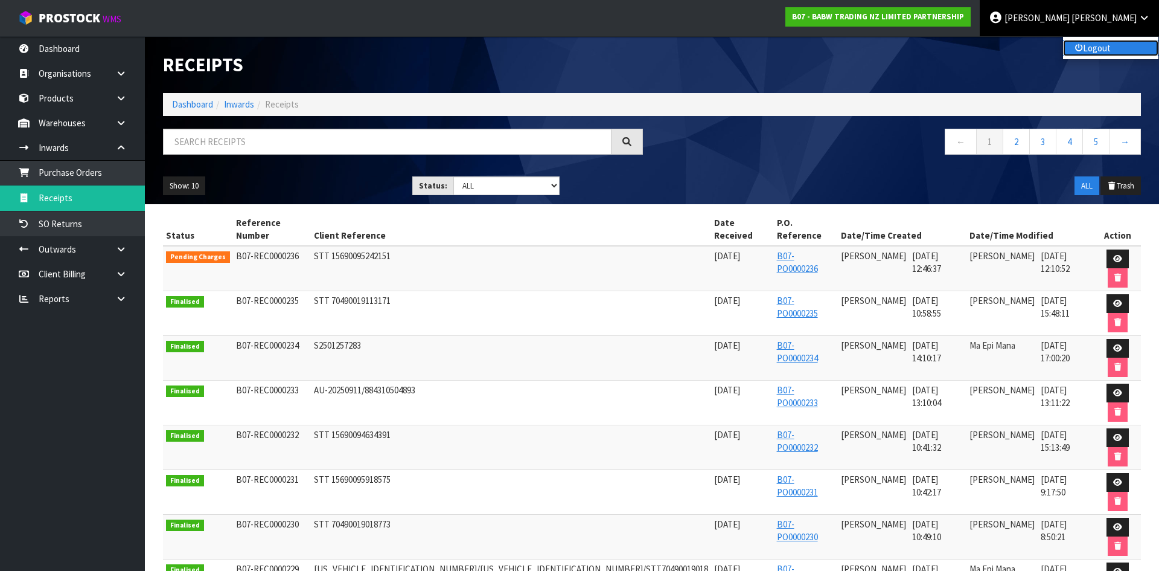
click at [1111, 50] on link "Logout" at bounding box center [1110, 48] width 95 height 16
